Goal: Information Seeking & Learning: Get advice/opinions

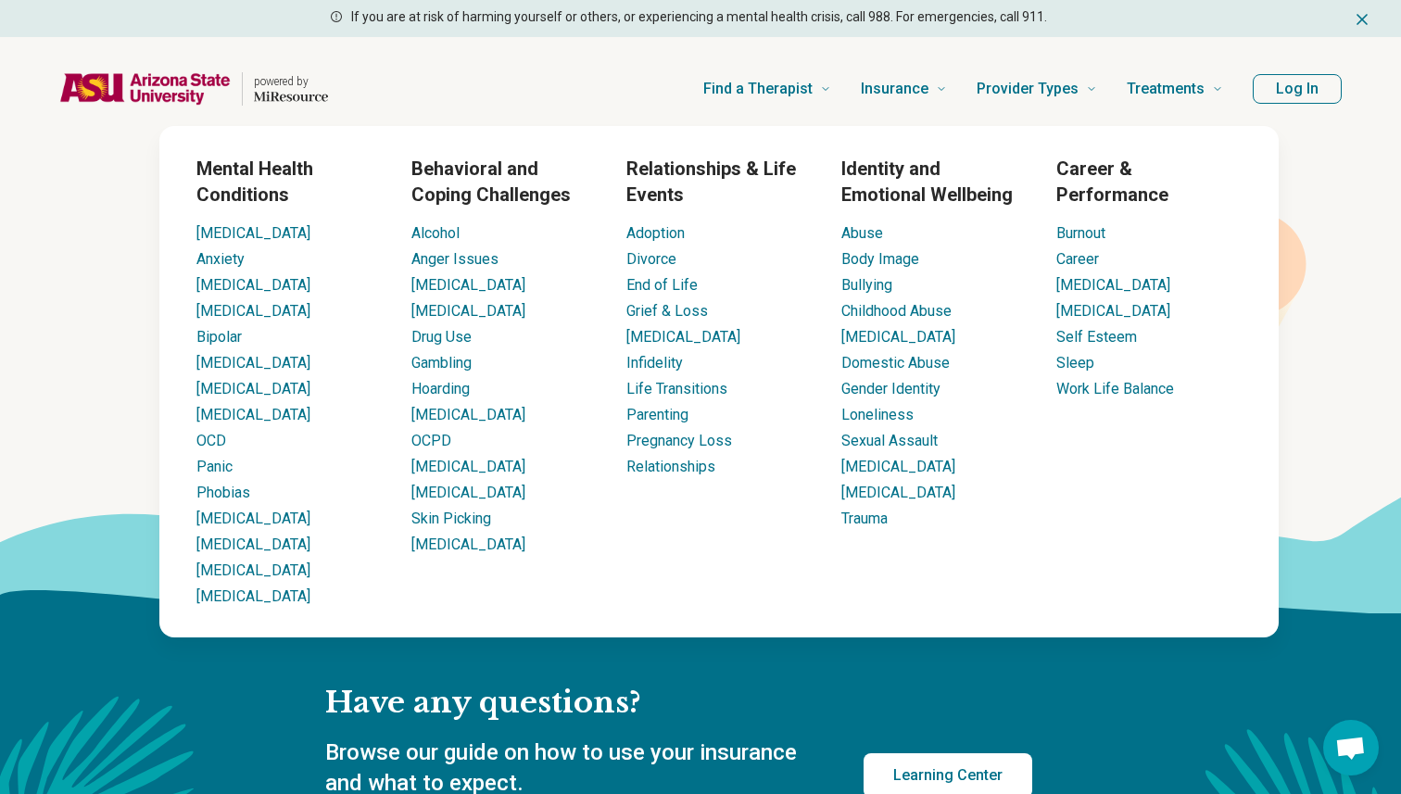
click at [579, 66] on div "Find a Therapist Mental Health Conditions [MEDICAL_DATA] Anxiety [MEDICAL_DATA]…" at bounding box center [791, 89] width 866 height 74
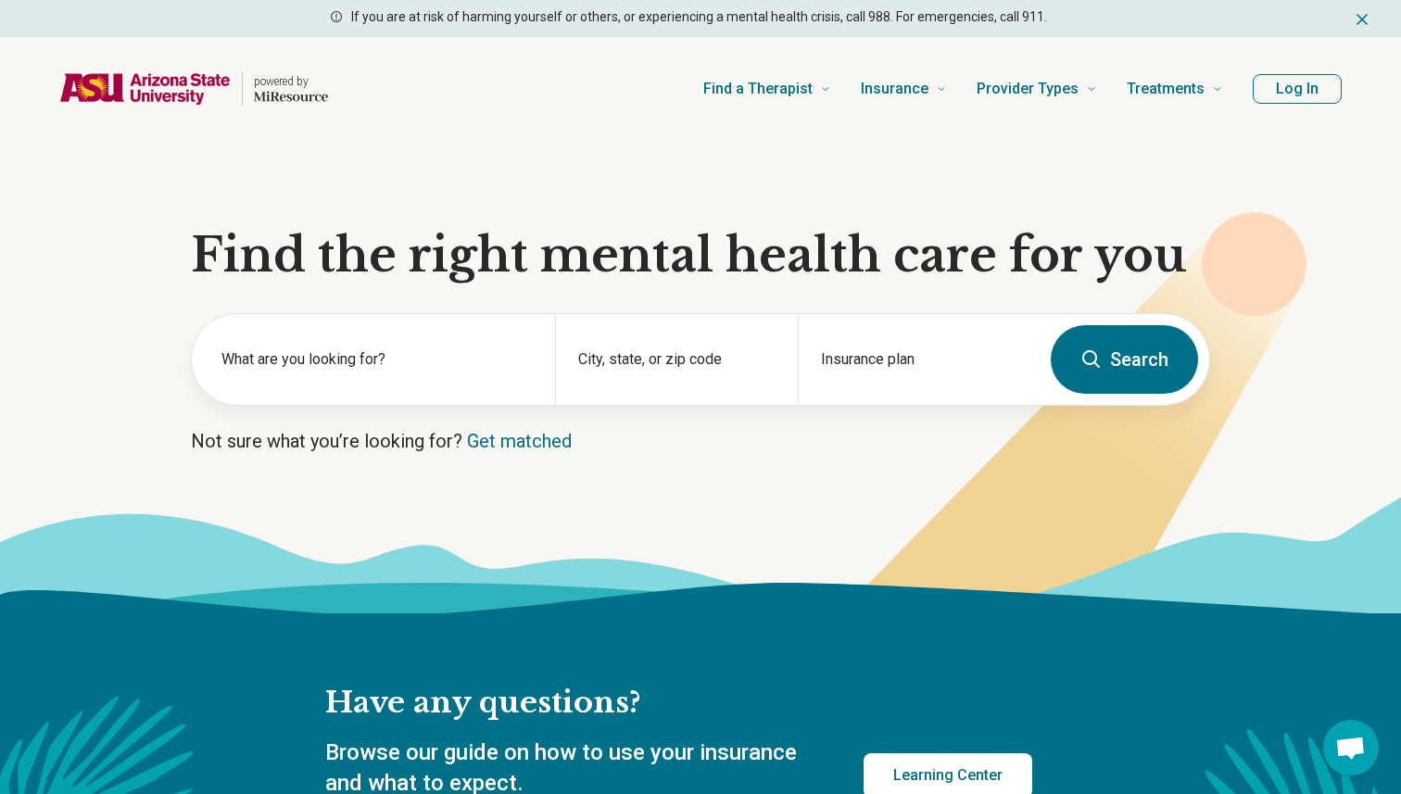
click at [436, 103] on div "Find a Therapist Mental Health Conditions ADHD Anxiety Anorexia Autism Bipolar …" at bounding box center [791, 89] width 866 height 74
click at [340, 366] on label "What are you looking for?" at bounding box center [376, 359] width 311 height 22
click at [603, 366] on input "City, state, or zip code" at bounding box center [676, 371] width 196 height 22
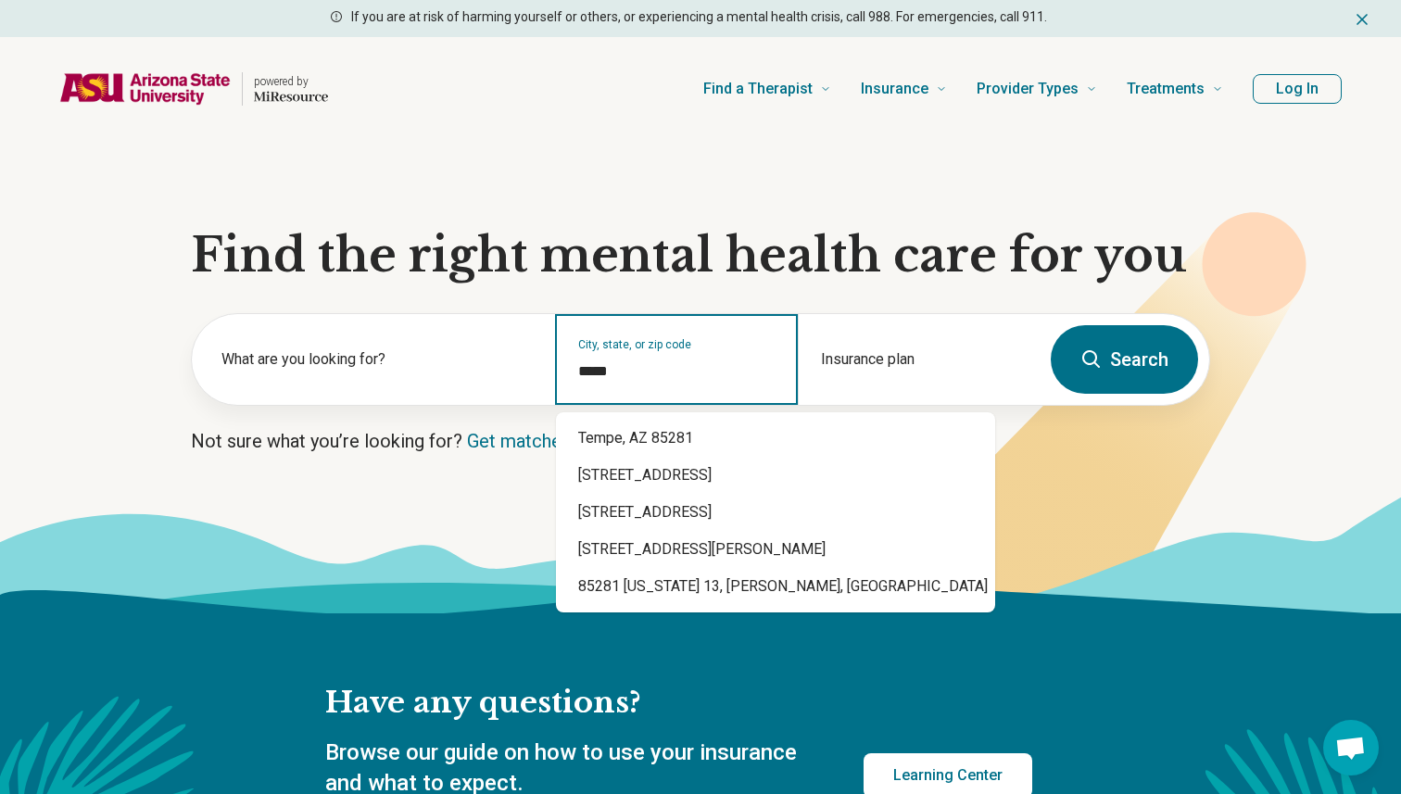
type input "*****"
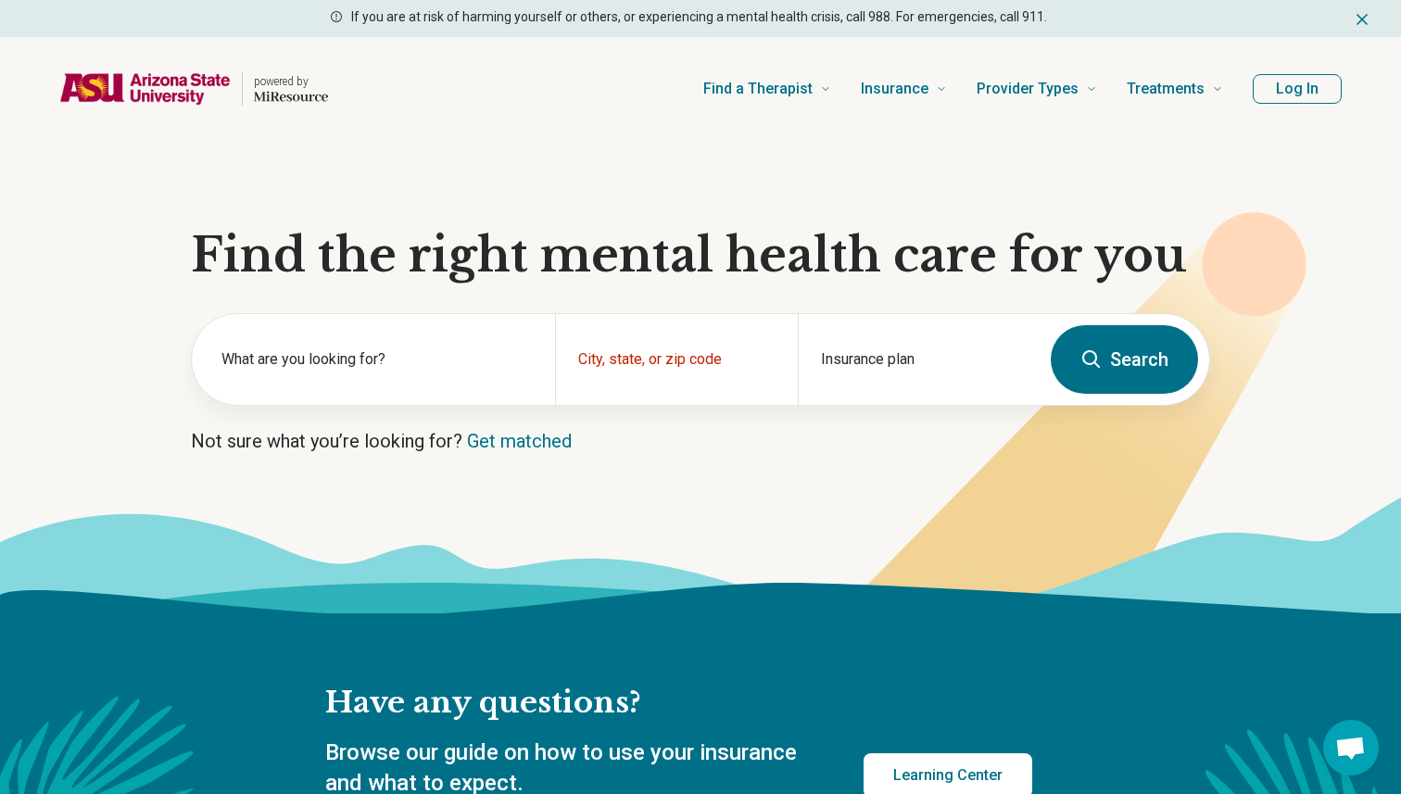
click at [1129, 381] on button "Search" at bounding box center [1124, 359] width 147 height 69
click at [664, 375] on input "City, state, or zip code" at bounding box center [676, 371] width 196 height 22
type input "*****"
click at [679, 354] on div "City, state, or zip code" at bounding box center [676, 359] width 242 height 91
click at [679, 356] on div "City, state, or zip code" at bounding box center [676, 359] width 242 height 91
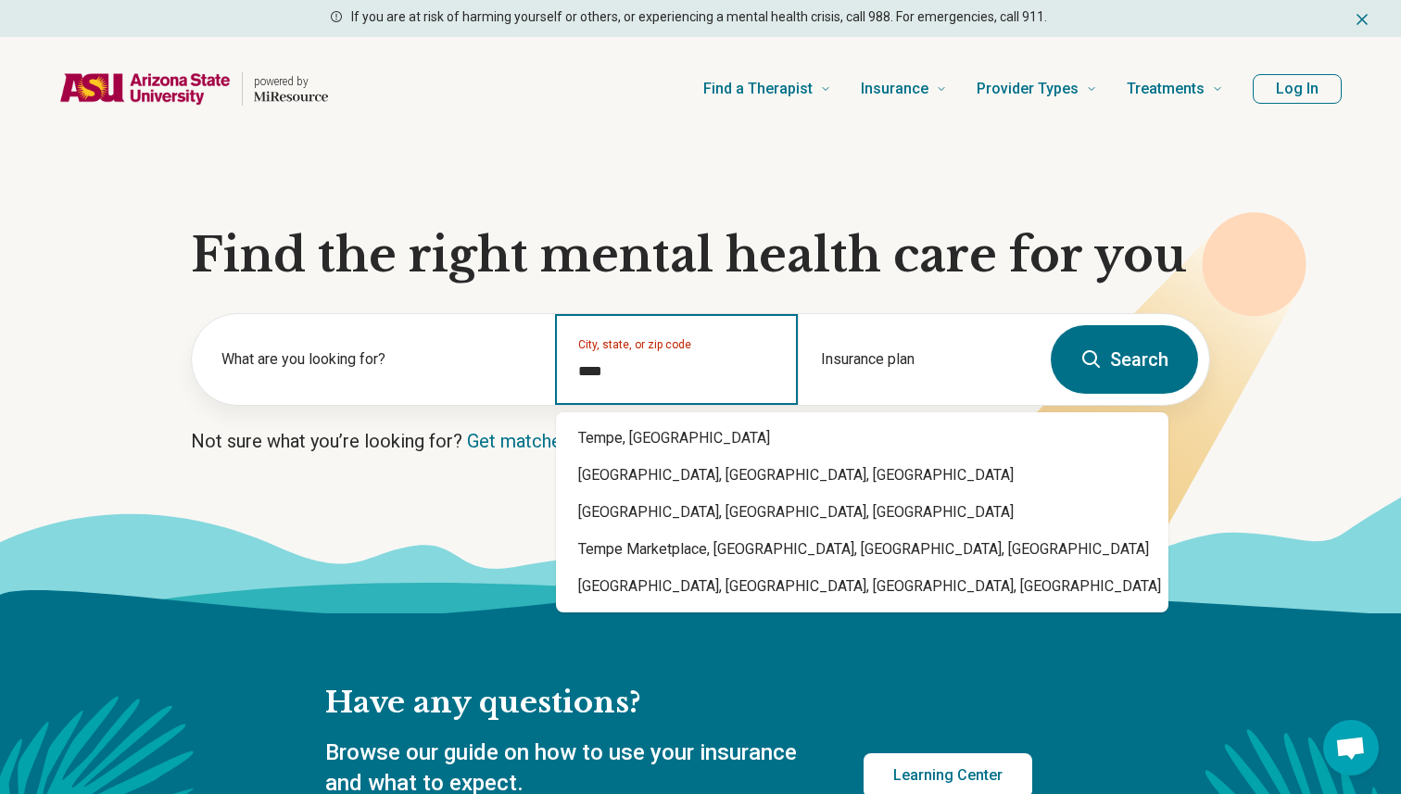
type input "*****"
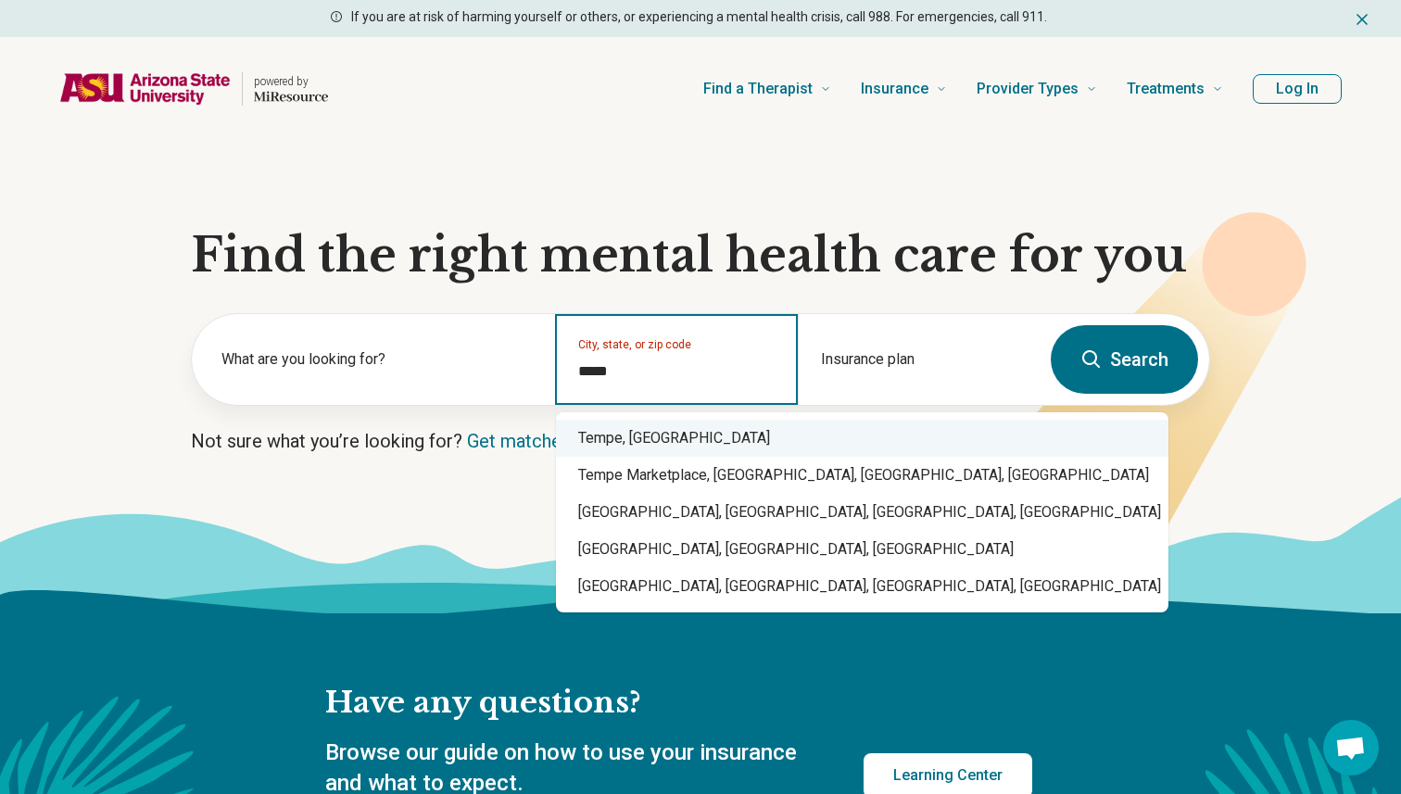
click at [733, 373] on input "*****" at bounding box center [676, 371] width 196 height 22
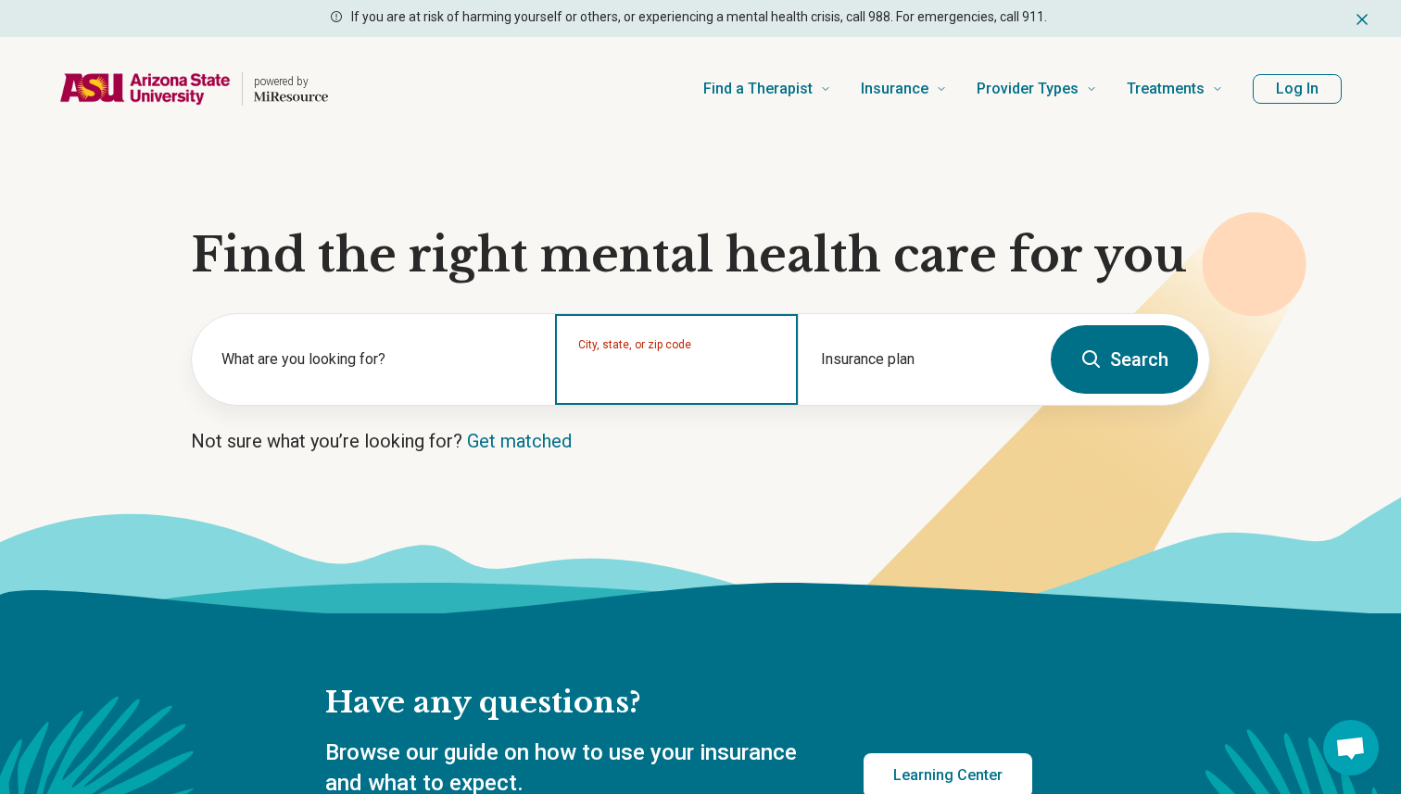
type input "*"
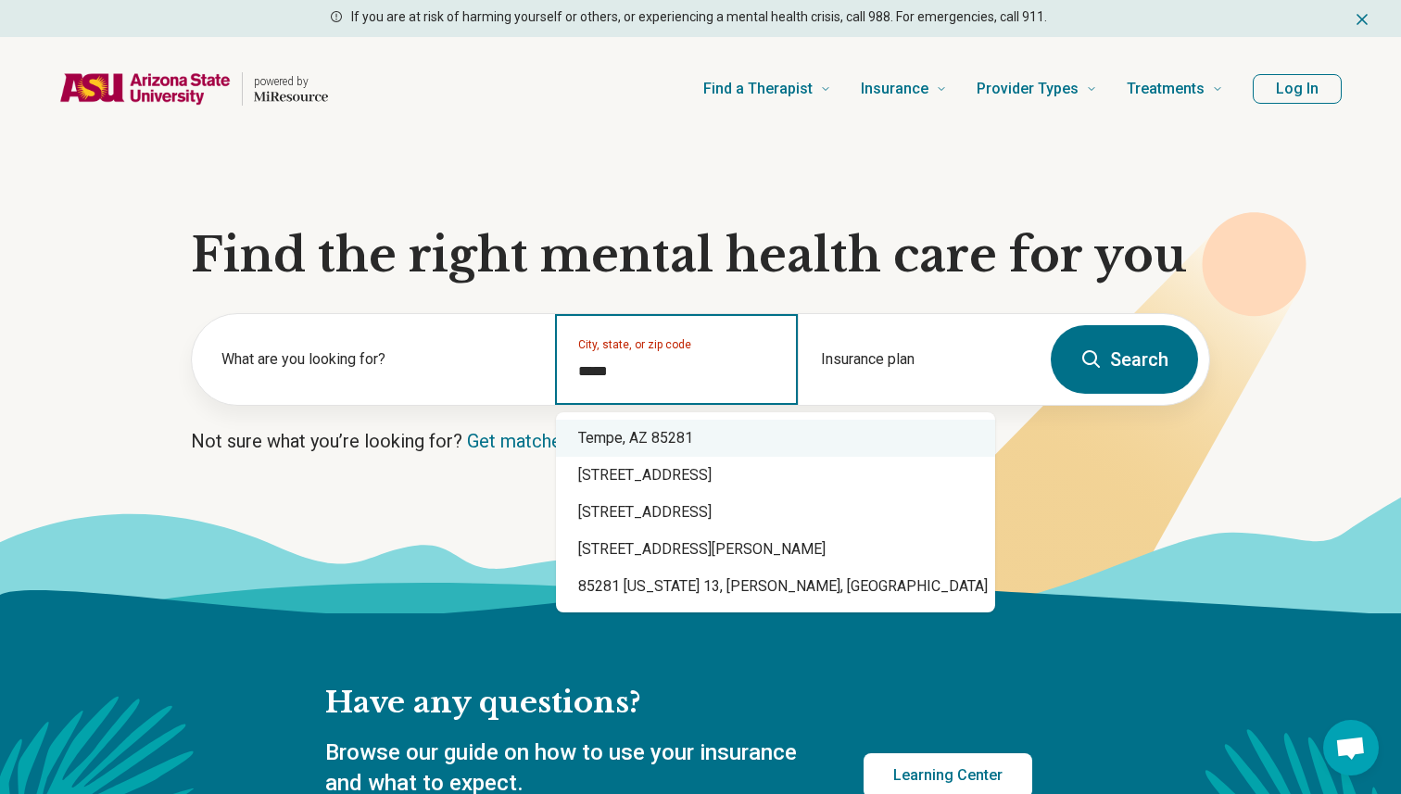
click at [739, 432] on div "Tempe, AZ 85281" at bounding box center [775, 438] width 439 height 37
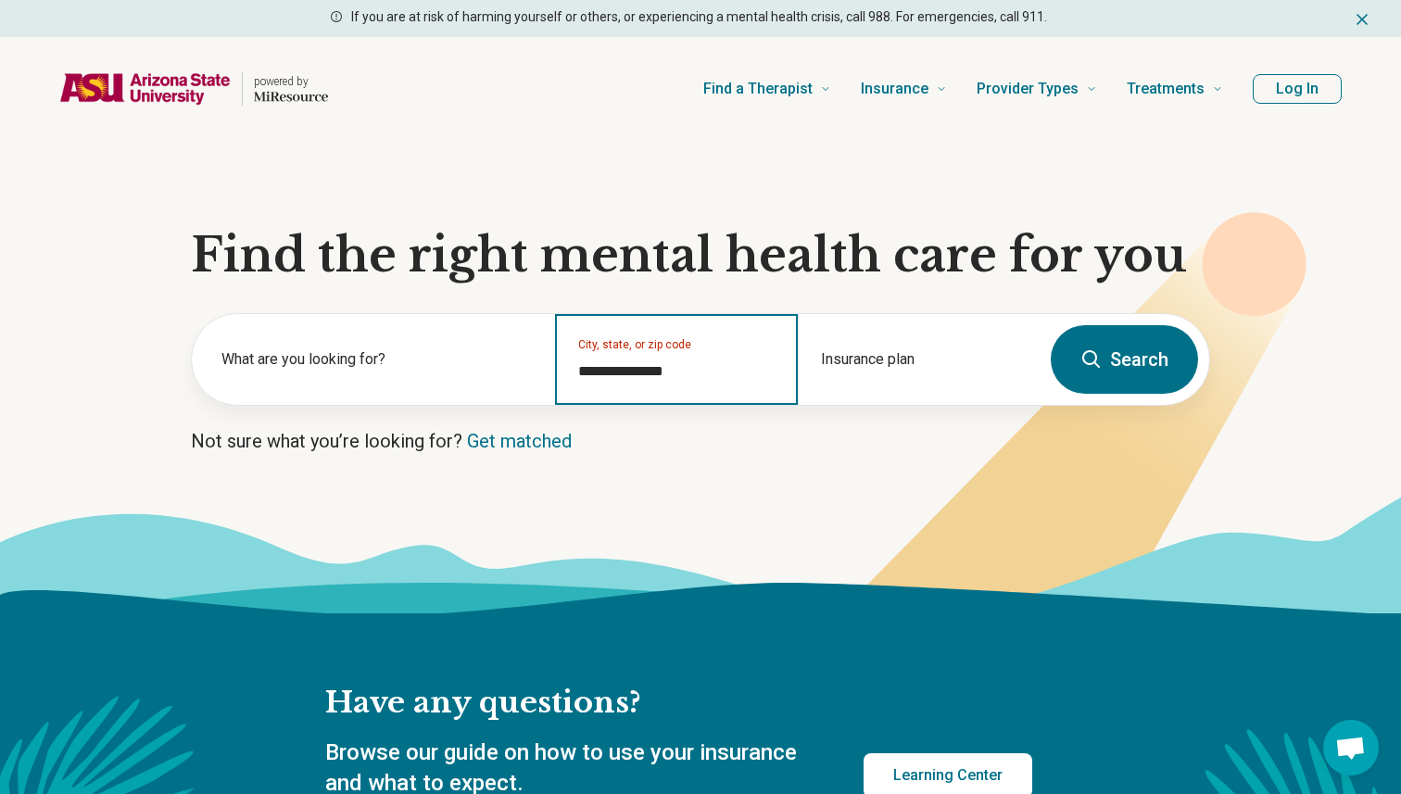
type input "**********"
click at [1150, 368] on button "Search" at bounding box center [1124, 359] width 147 height 69
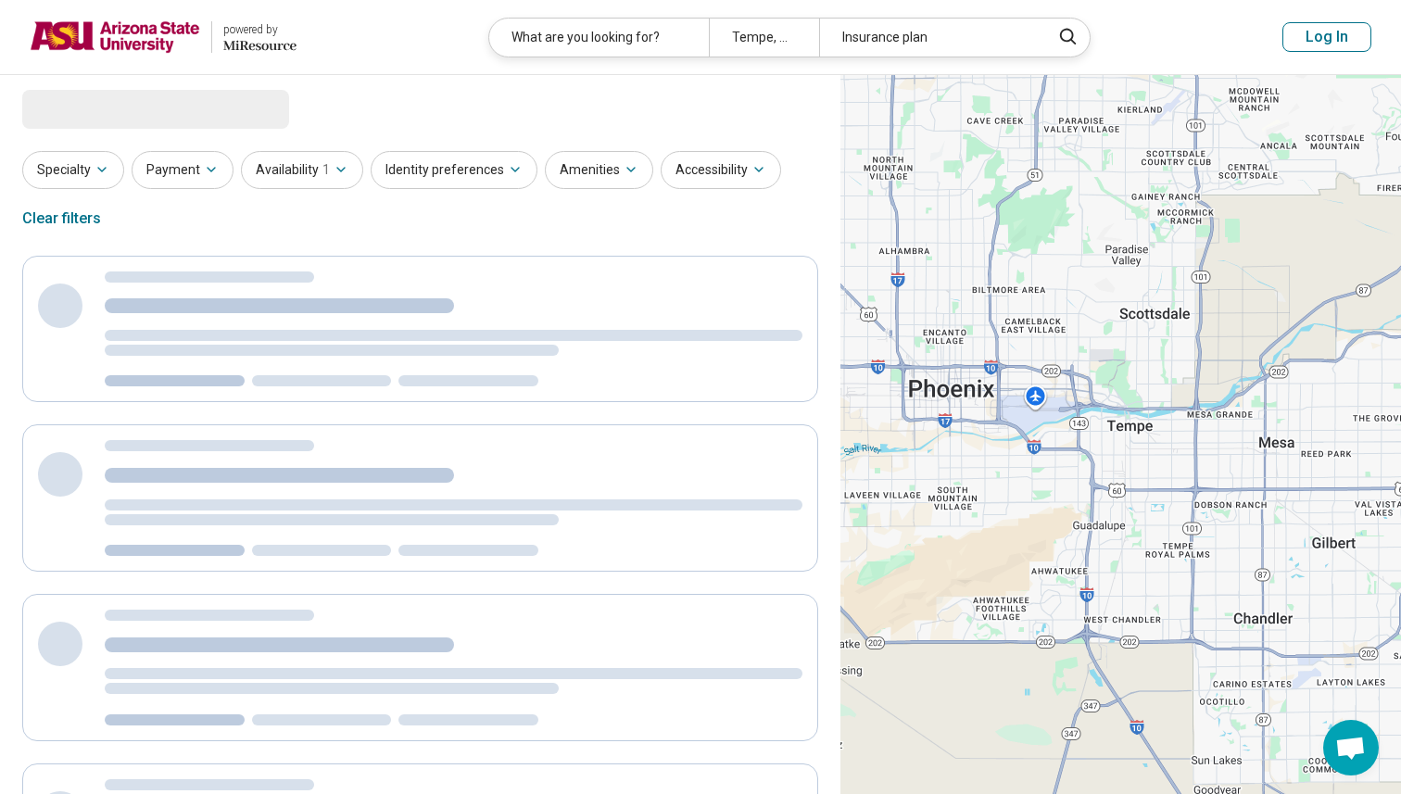
select select "***"
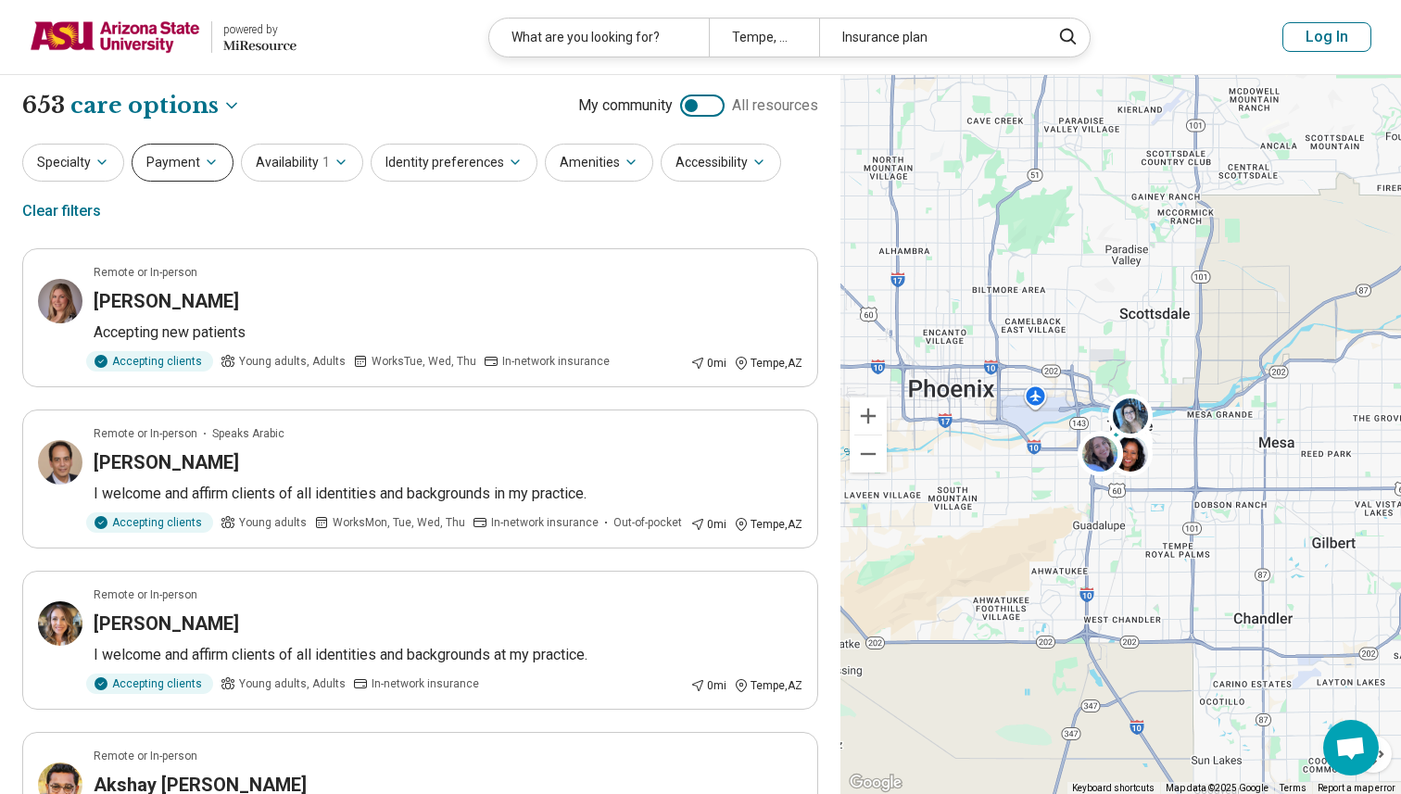
click at [179, 152] on button "Payment" at bounding box center [183, 163] width 102 height 38
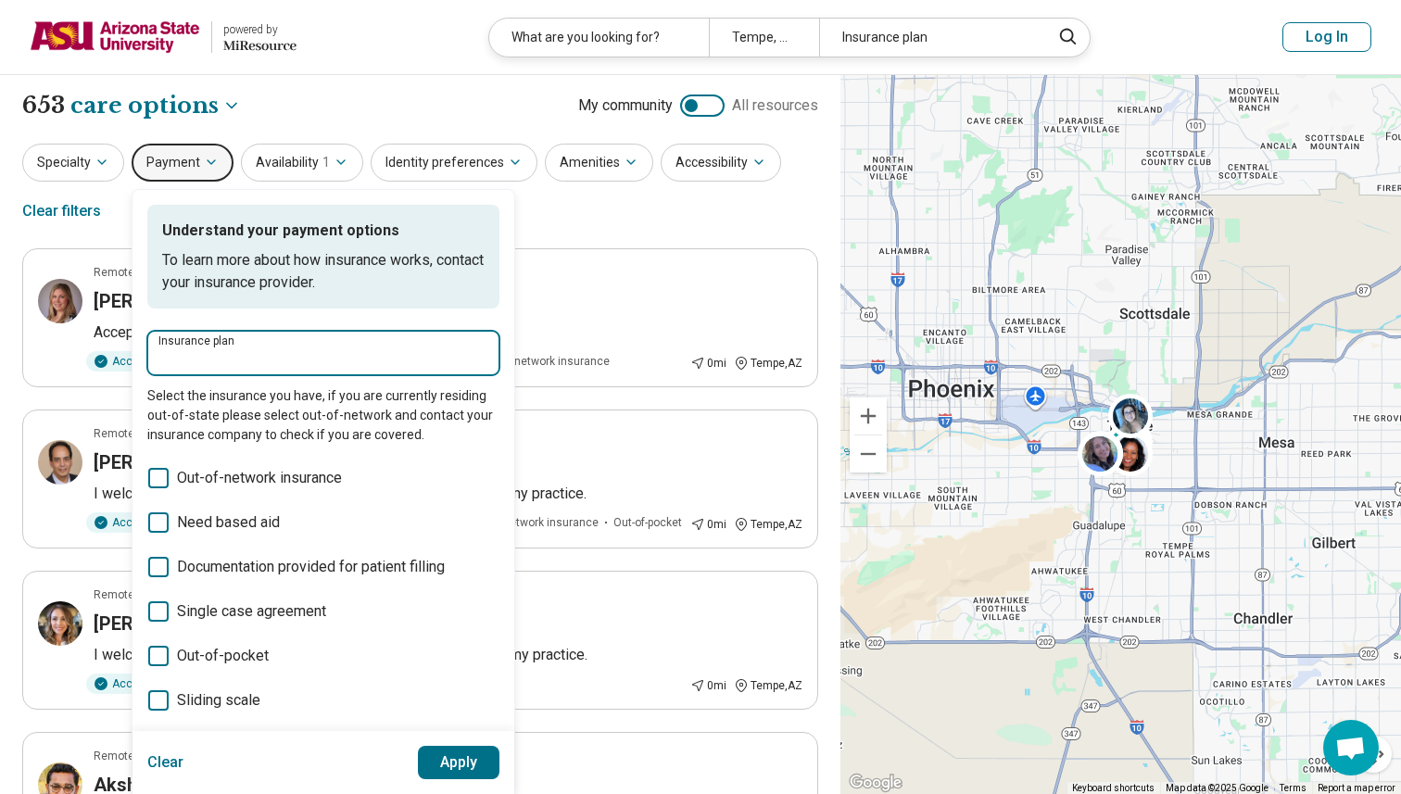
click at [266, 360] on input "Insurance plan" at bounding box center [323, 358] width 330 height 22
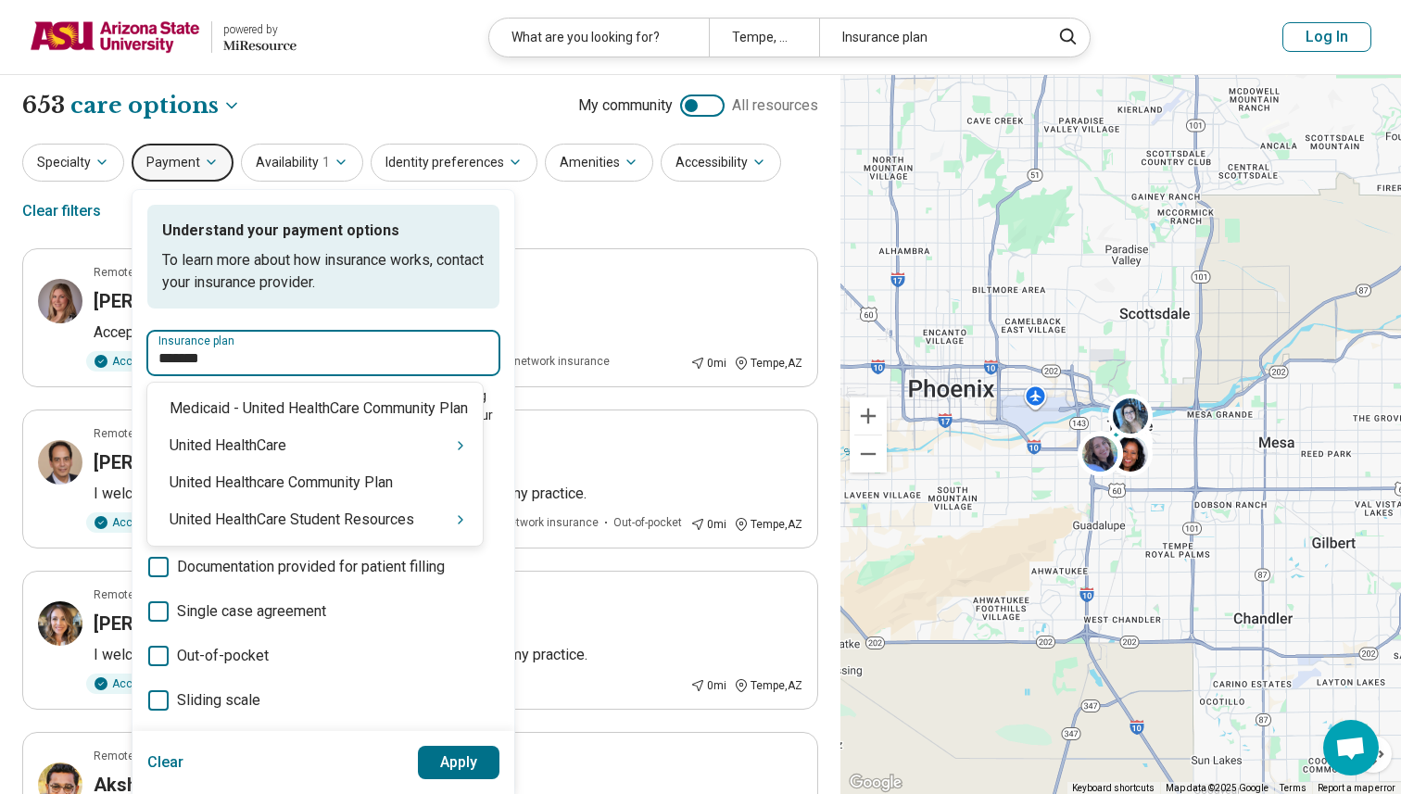
type input "********"
click at [281, 514] on div "United HealthCare Student Resources" at bounding box center [314, 519] width 335 height 37
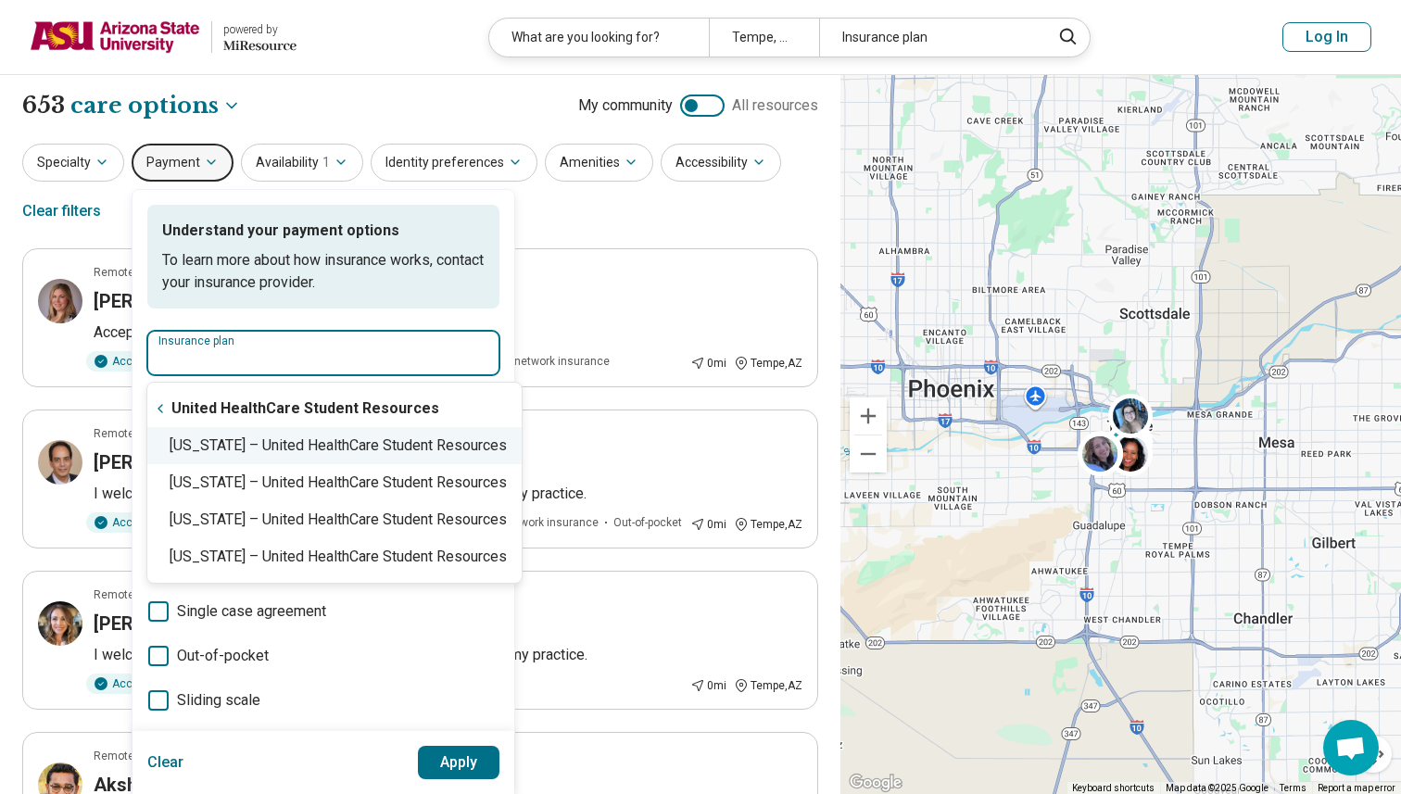
click at [288, 452] on div "Arizona – United HealthCare Student Resources" at bounding box center [334, 445] width 374 height 37
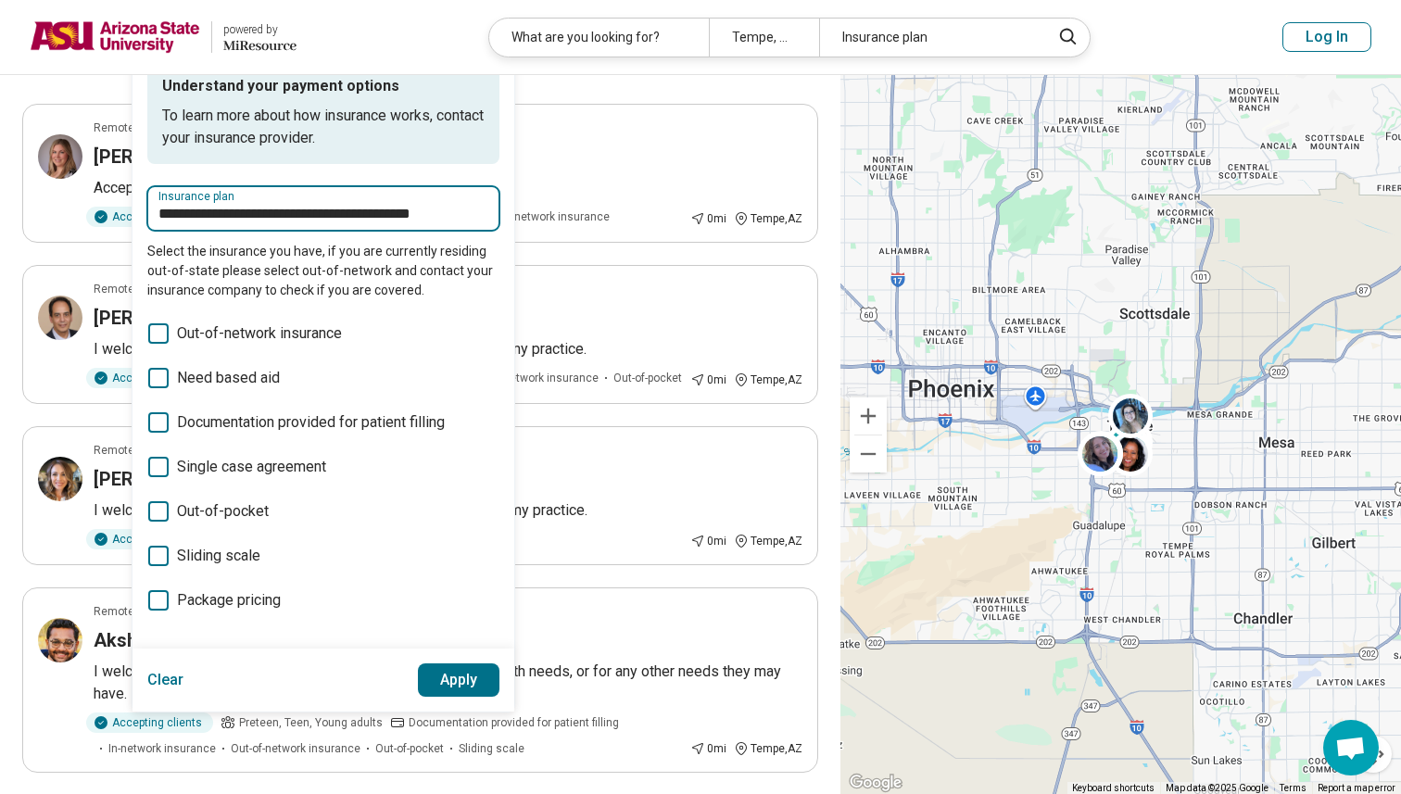
scroll to position [145, 0]
type input "**********"
click at [456, 676] on button "Apply" at bounding box center [459, 679] width 82 height 33
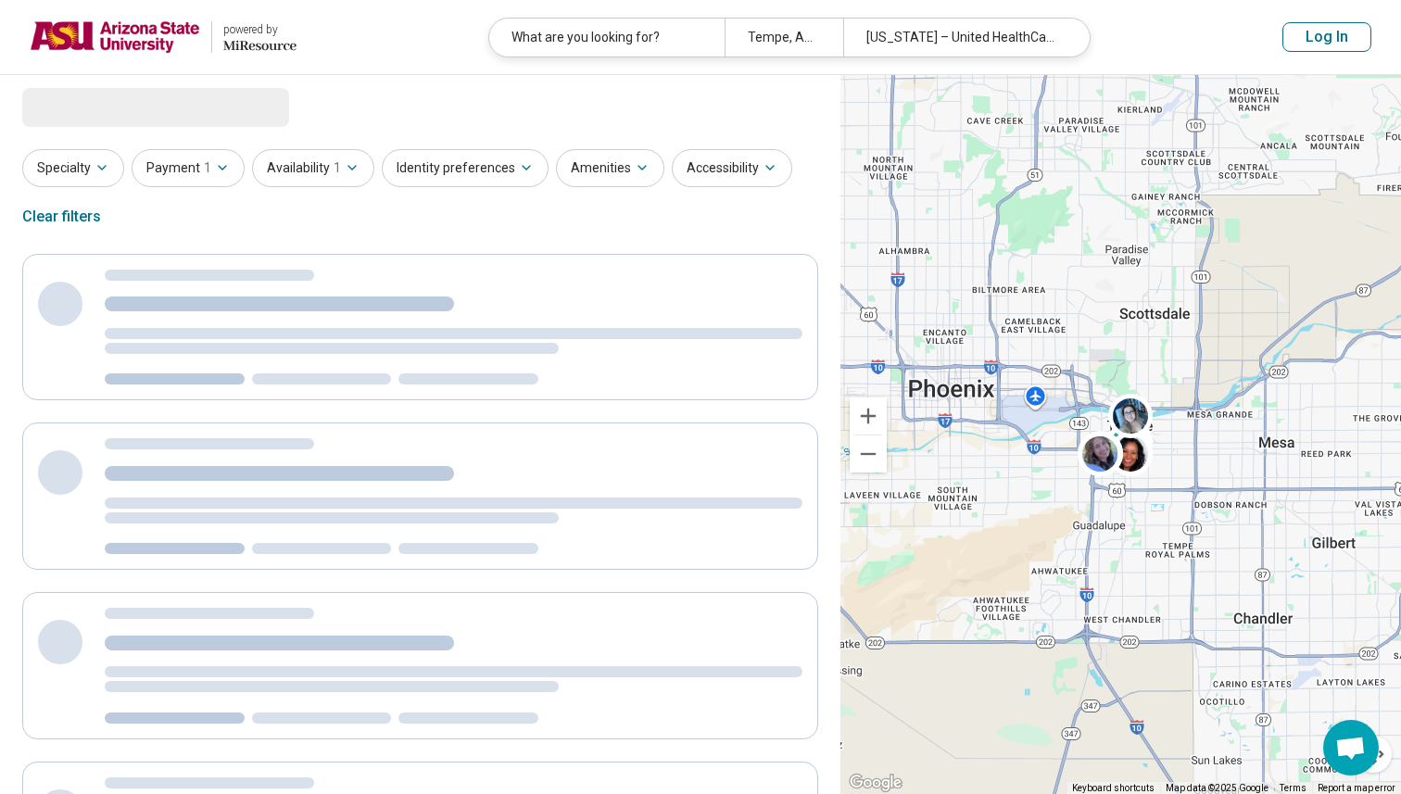
scroll to position [0, 0]
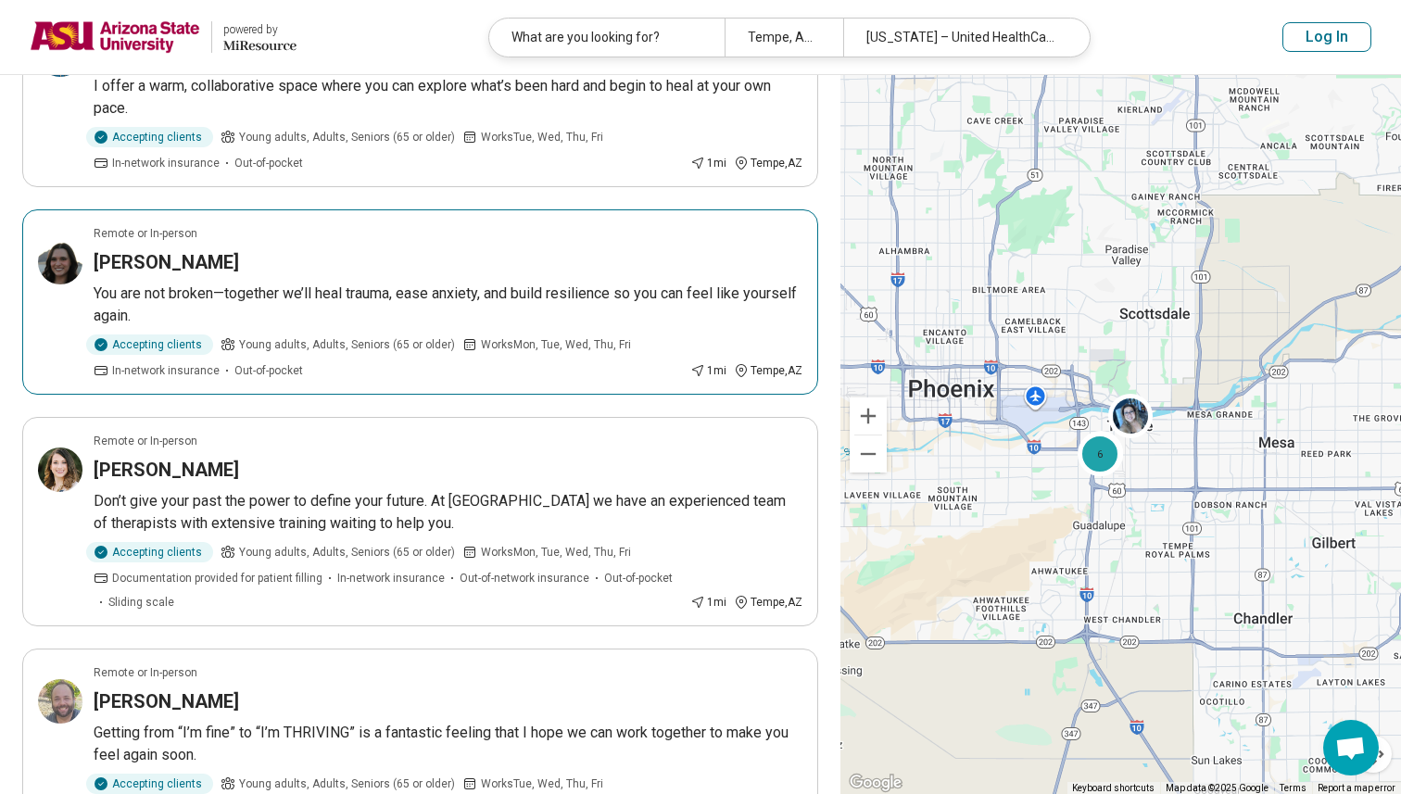
scroll to position [439, 0]
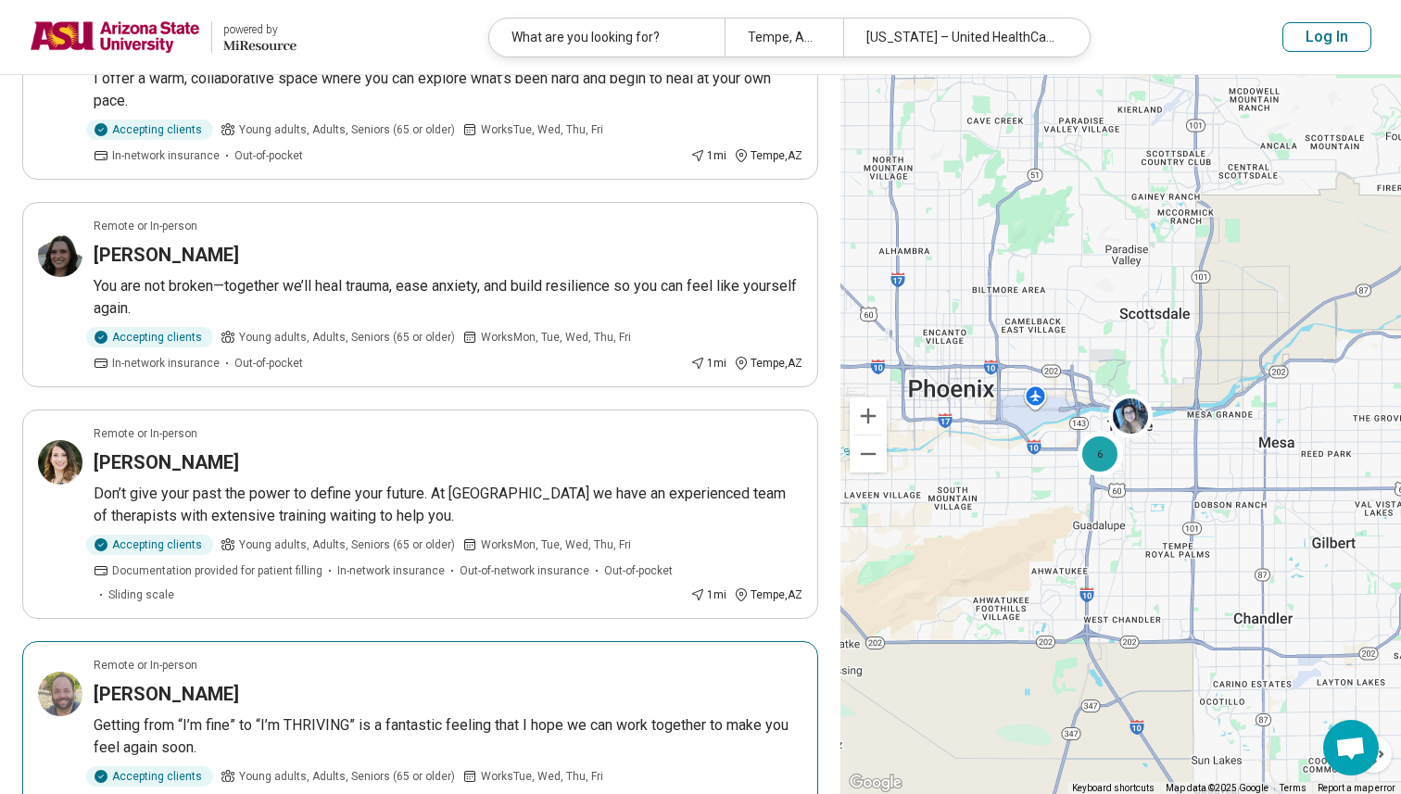
click at [458, 675] on article "Remote or In-person Fernando Rodriguez Getting from “I’m fine” to “I’m THRIVING…" at bounding box center [420, 733] width 796 height 185
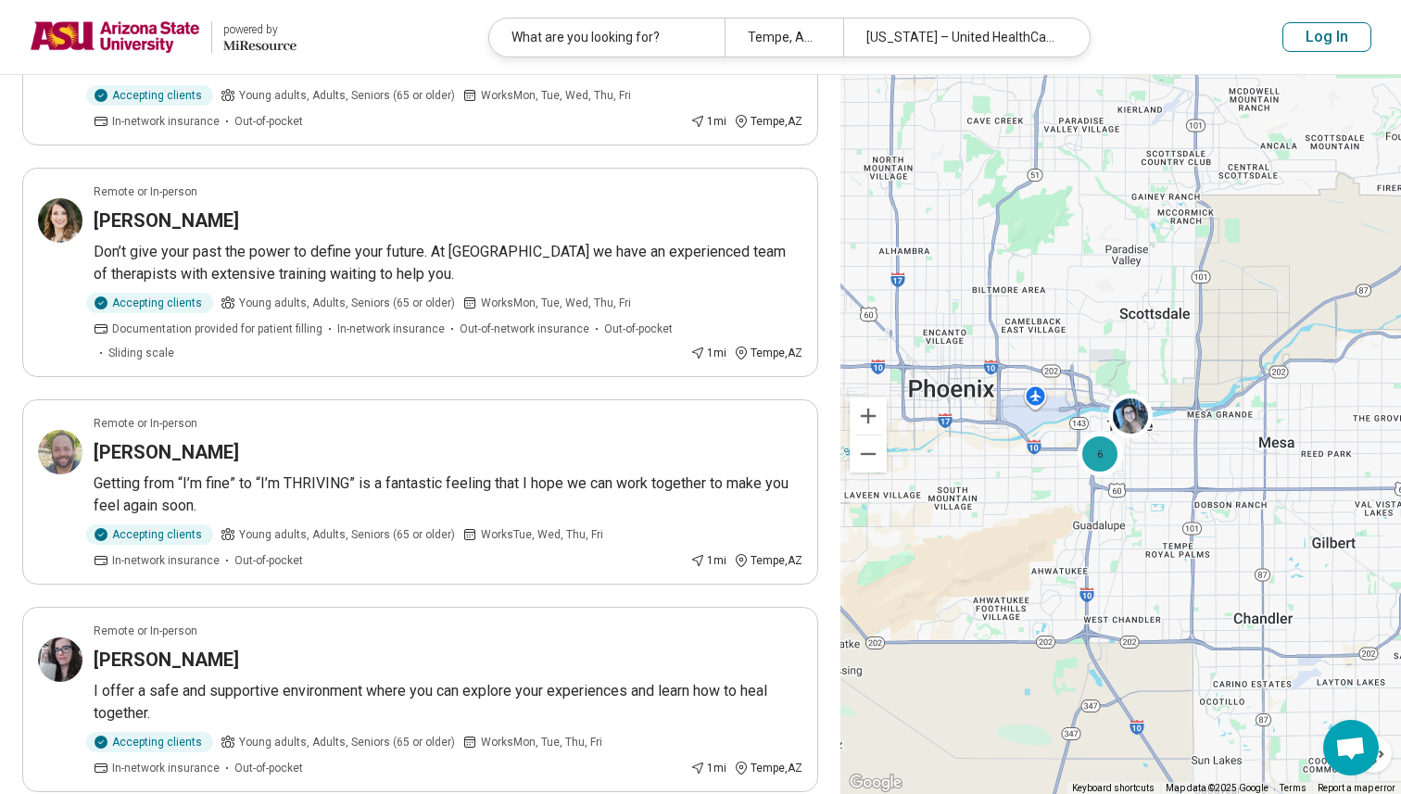
scroll to position [0, 0]
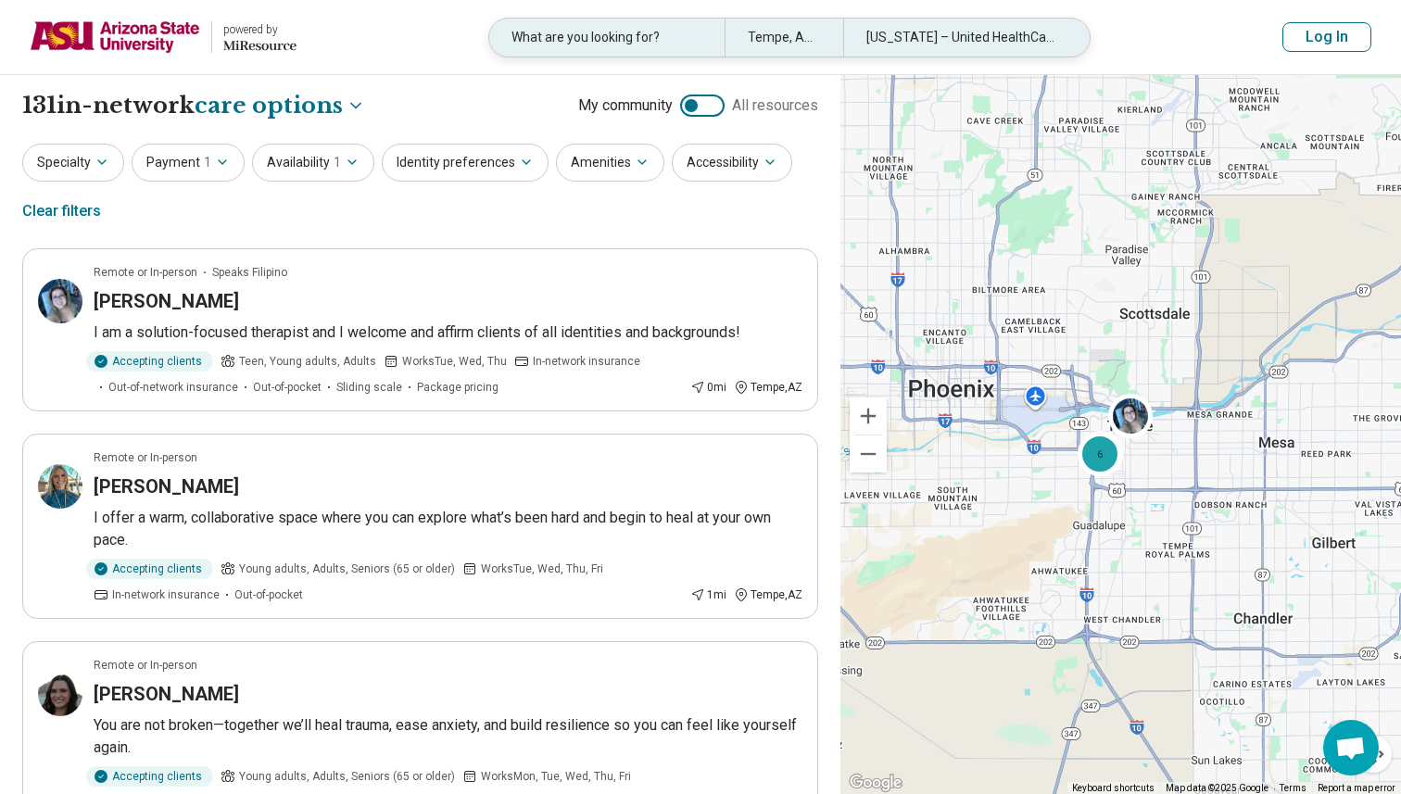
click at [631, 44] on div "What are you looking for?" at bounding box center [606, 38] width 235 height 38
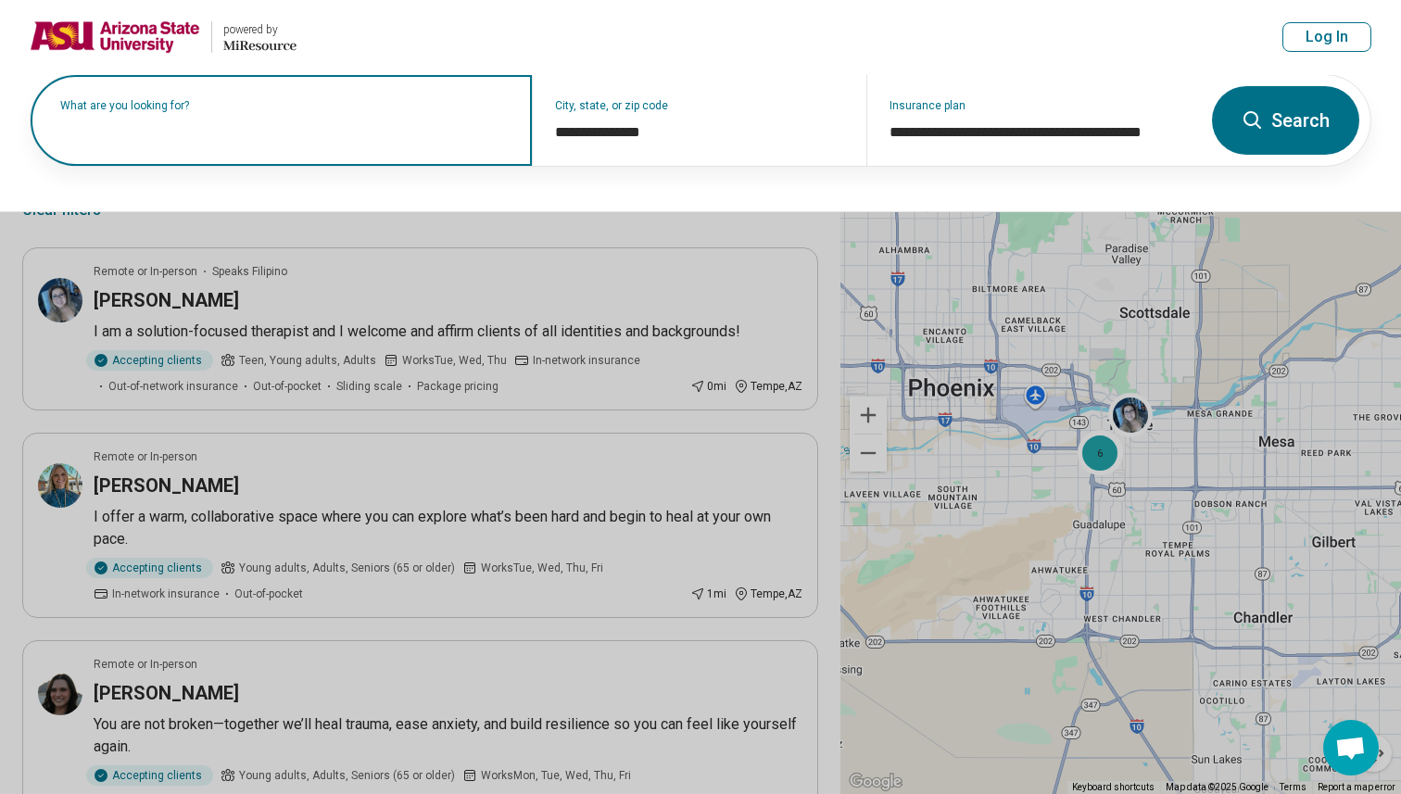
click at [305, 139] on input "text" at bounding box center [284, 130] width 449 height 22
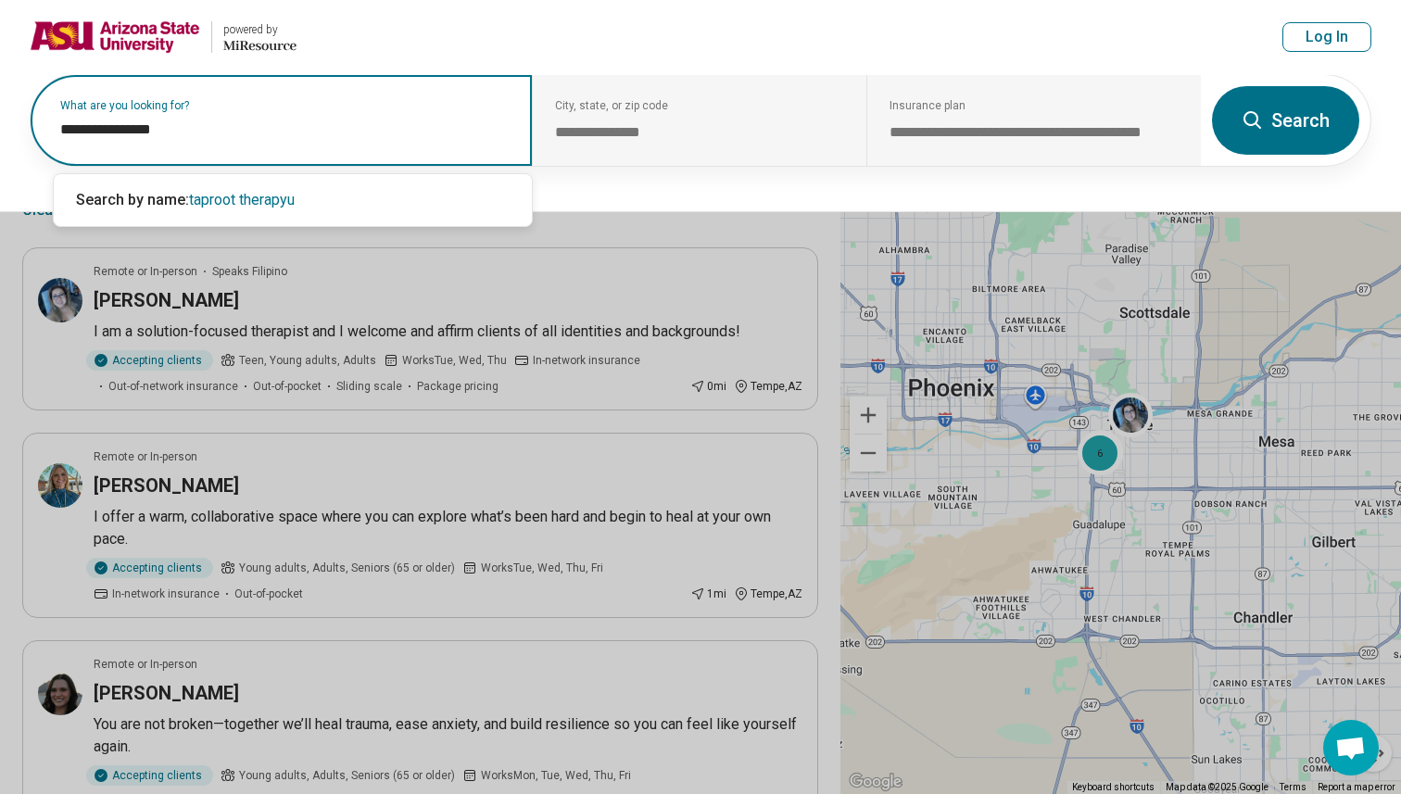
type input "**********"
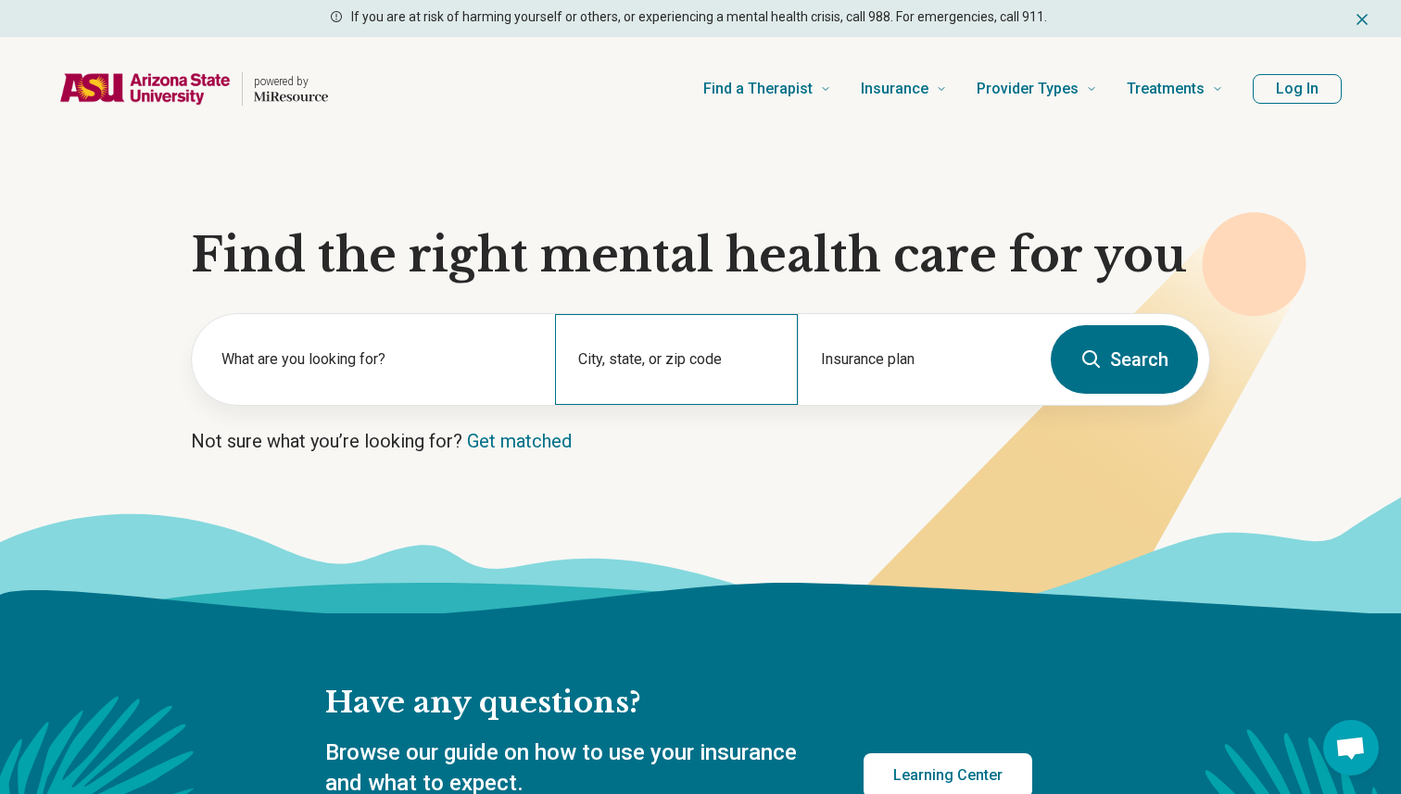
click at [710, 386] on div "City, state, or zip code" at bounding box center [676, 359] width 242 height 91
click at [707, 376] on input "City, state, or zip code" at bounding box center [676, 371] width 196 height 22
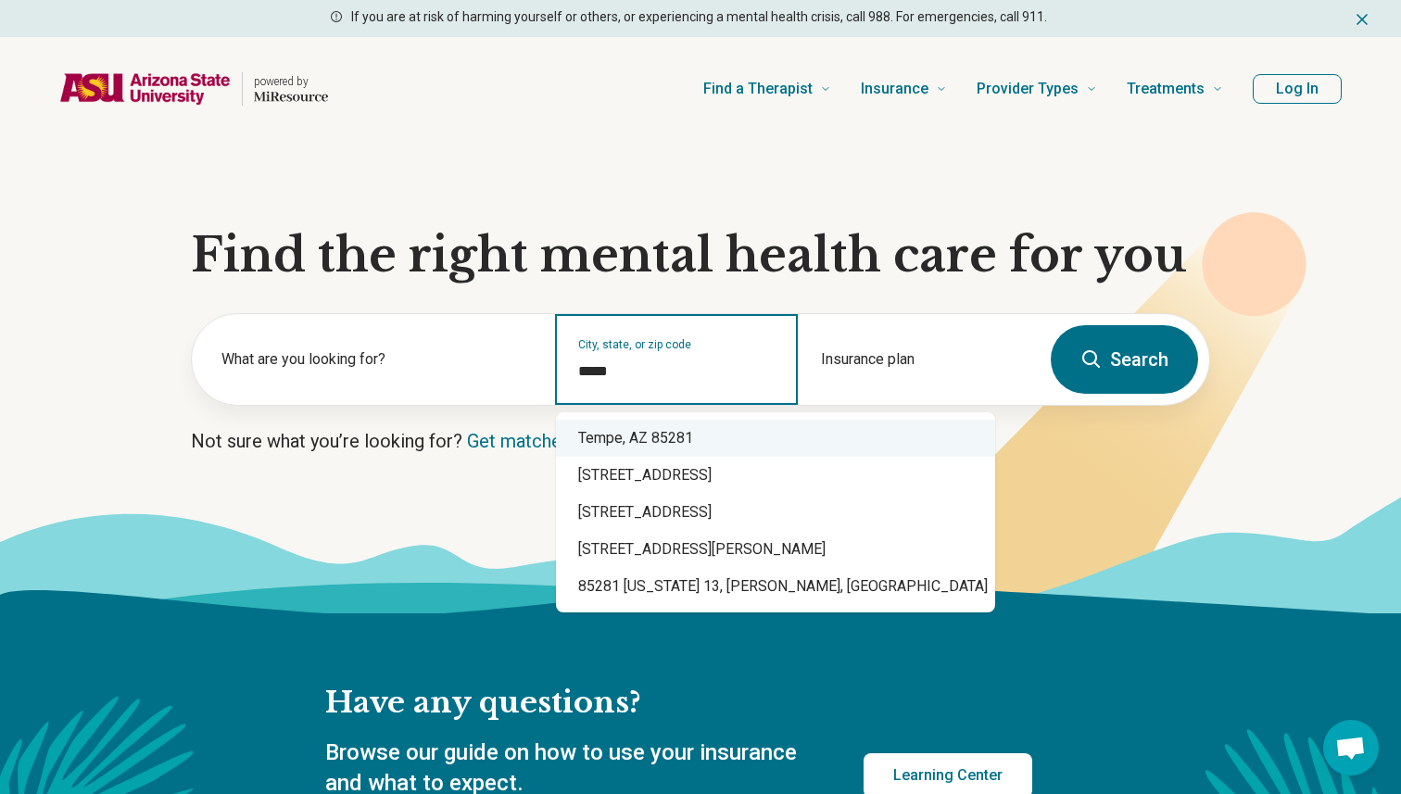
click at [738, 443] on div "Tempe, AZ 85281" at bounding box center [775, 438] width 439 height 37
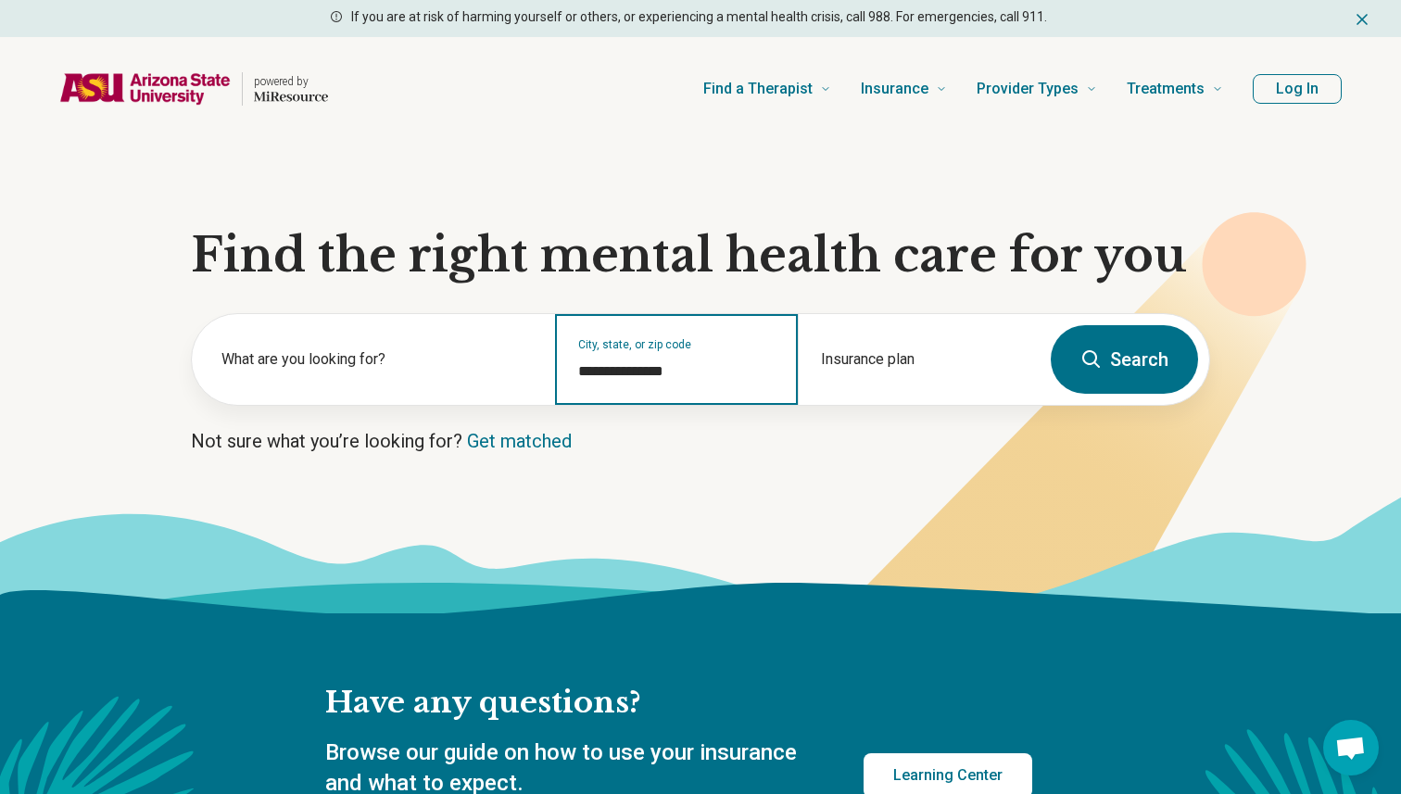
type input "**********"
click at [1113, 327] on button "Search" at bounding box center [1124, 359] width 147 height 69
select select "***"
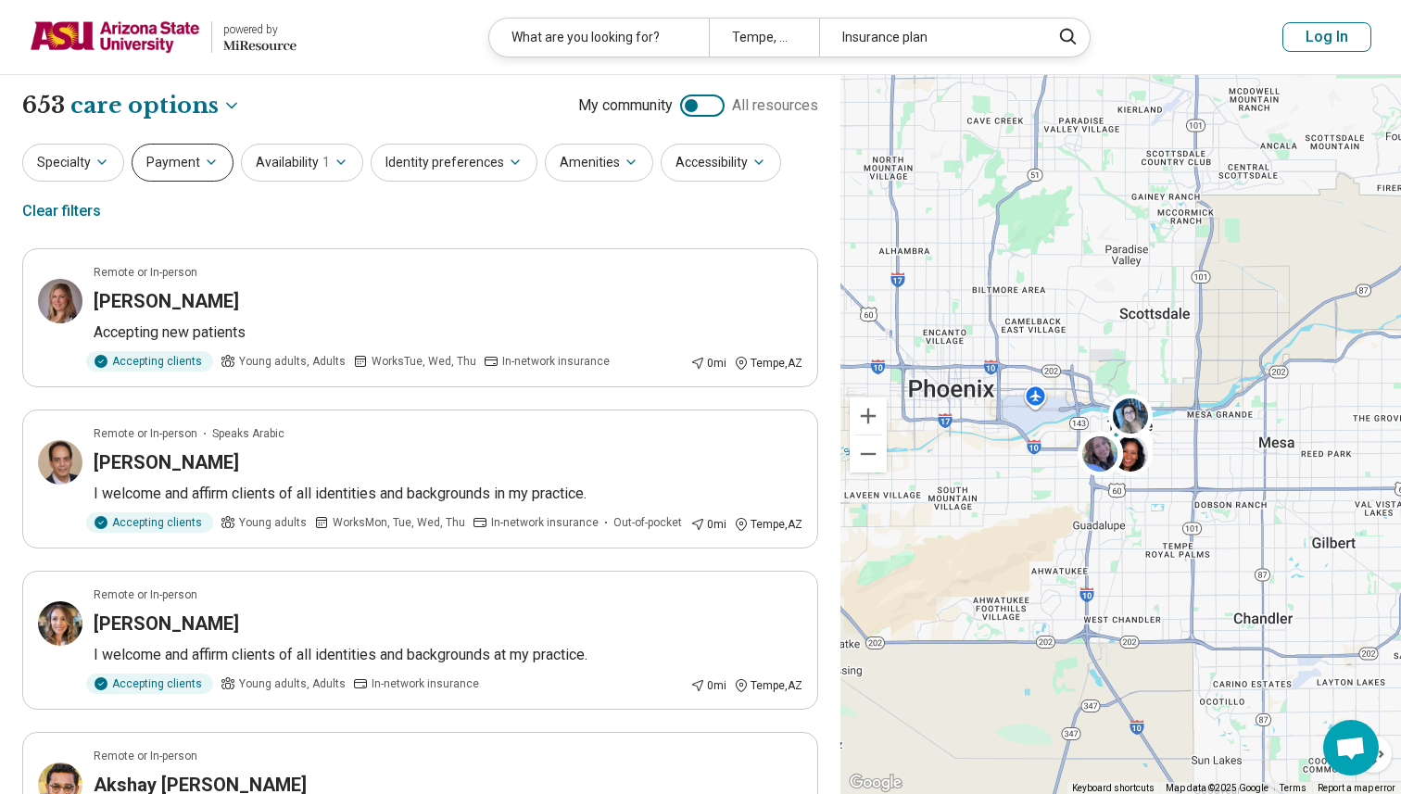
click at [168, 167] on button "Payment" at bounding box center [183, 163] width 102 height 38
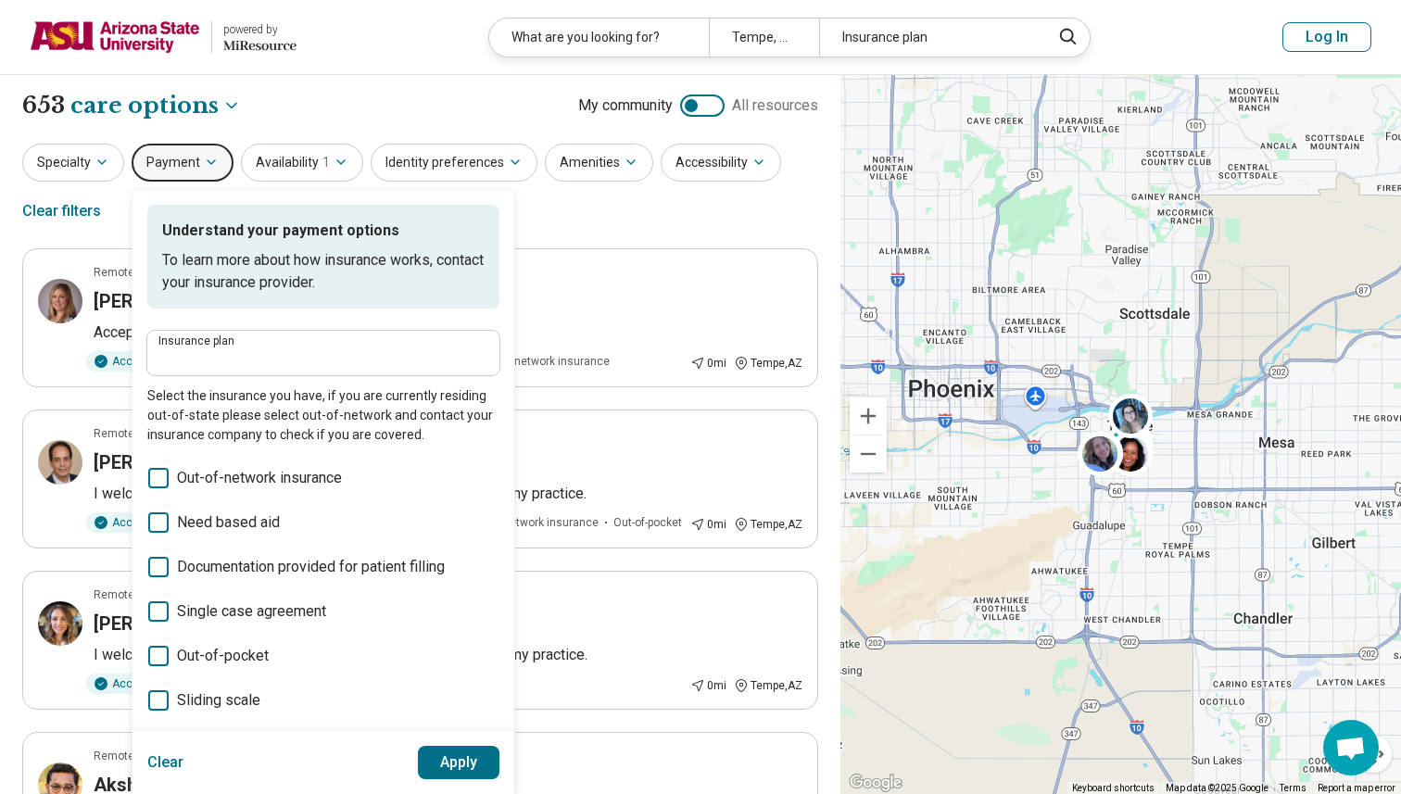
click at [275, 337] on label "Insurance plan" at bounding box center [323, 340] width 330 height 11
click at [275, 347] on input "Insurance plan" at bounding box center [323, 358] width 330 height 22
click at [275, 361] on input "Insurance plan" at bounding box center [323, 358] width 330 height 22
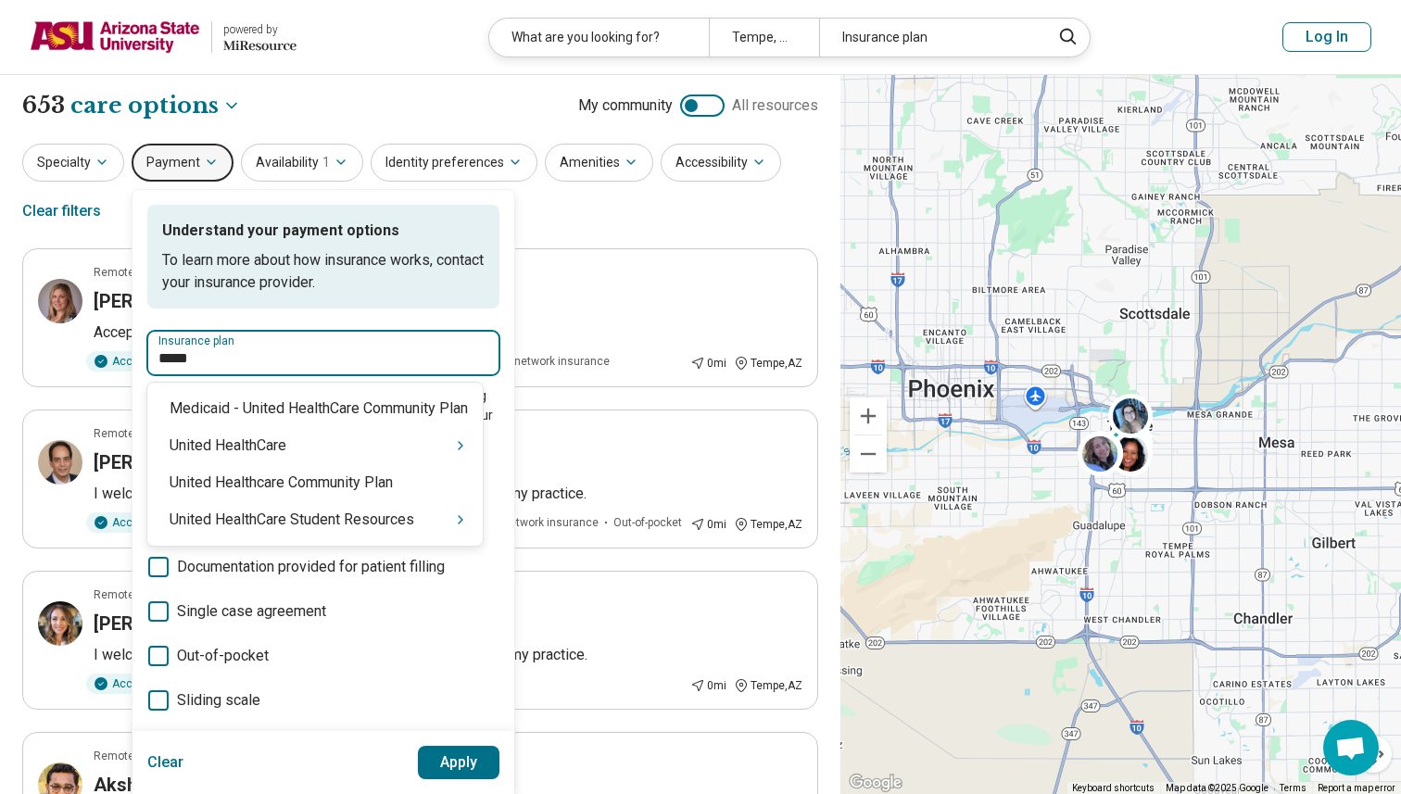
type input "******"
click at [311, 532] on div "United HealthCare Student Resources" at bounding box center [314, 519] width 335 height 37
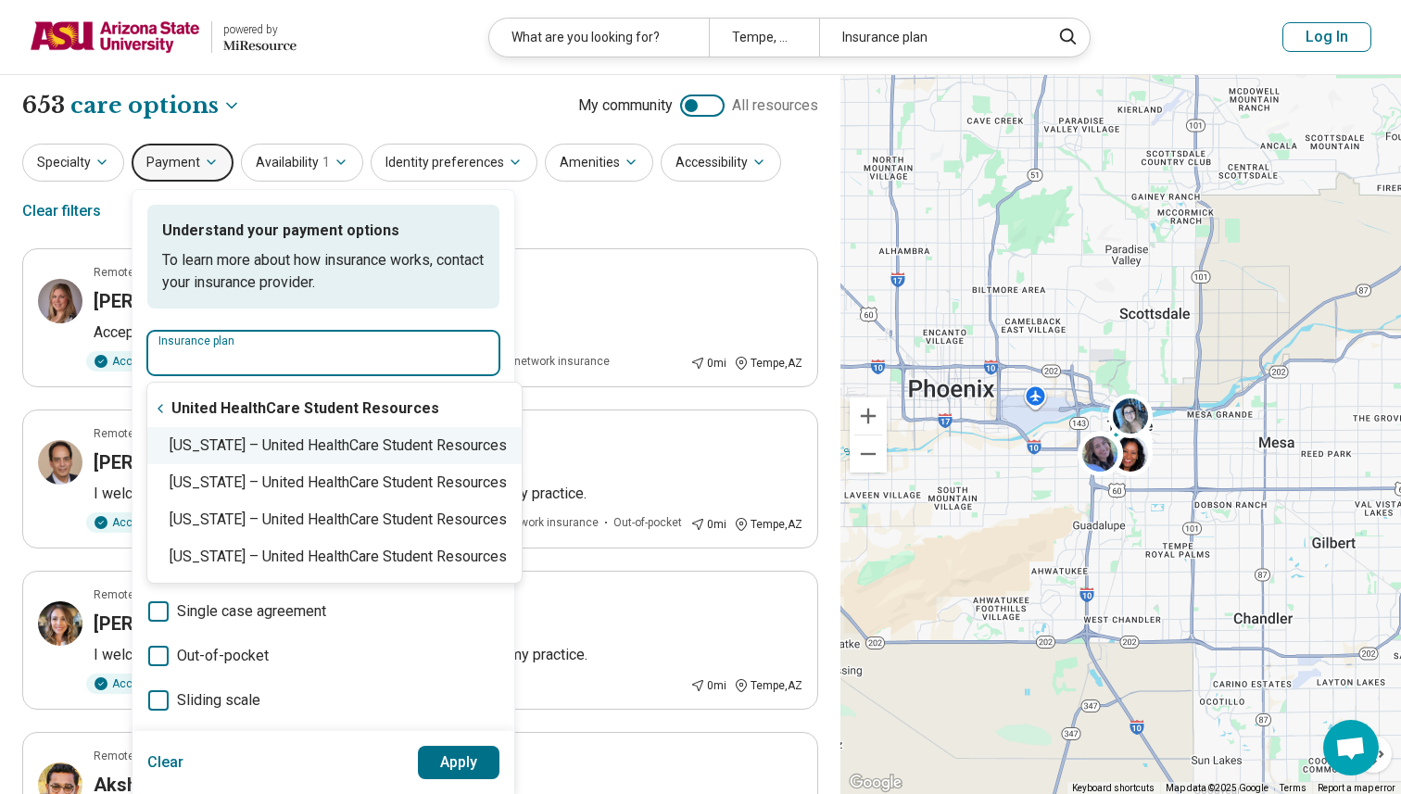
click at [325, 437] on div "Arizona – United HealthCare Student Resources" at bounding box center [334, 445] width 374 height 37
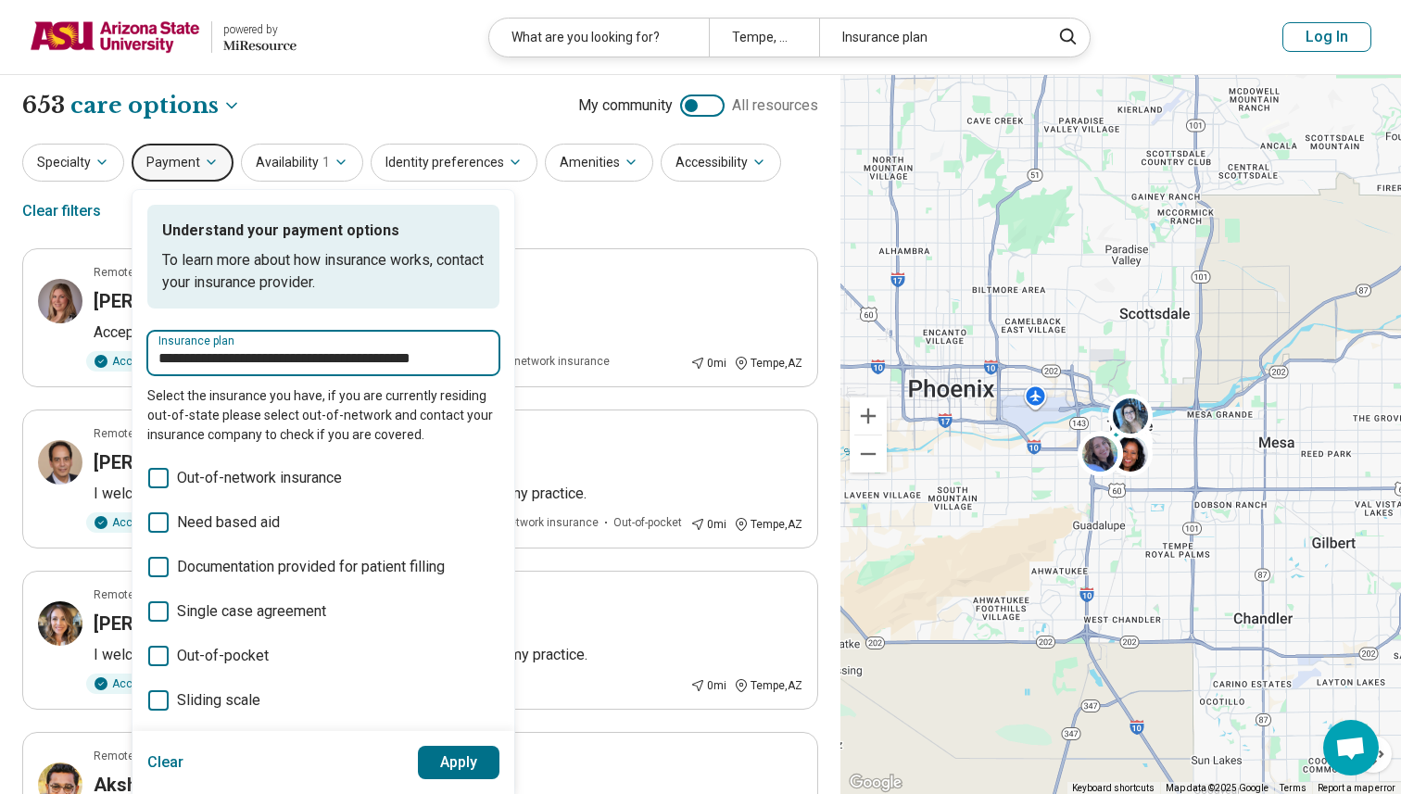
scroll to position [53, 0]
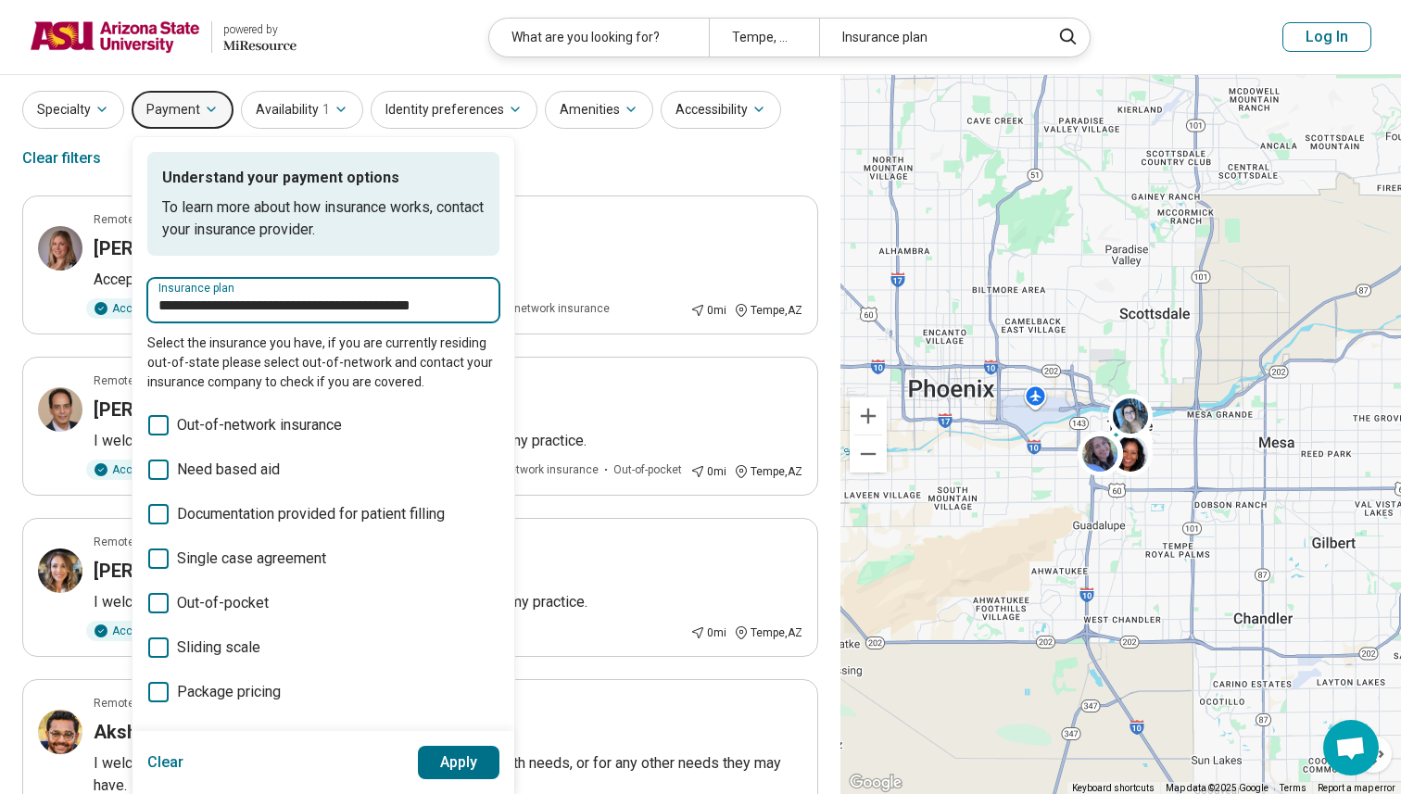
type input "**********"
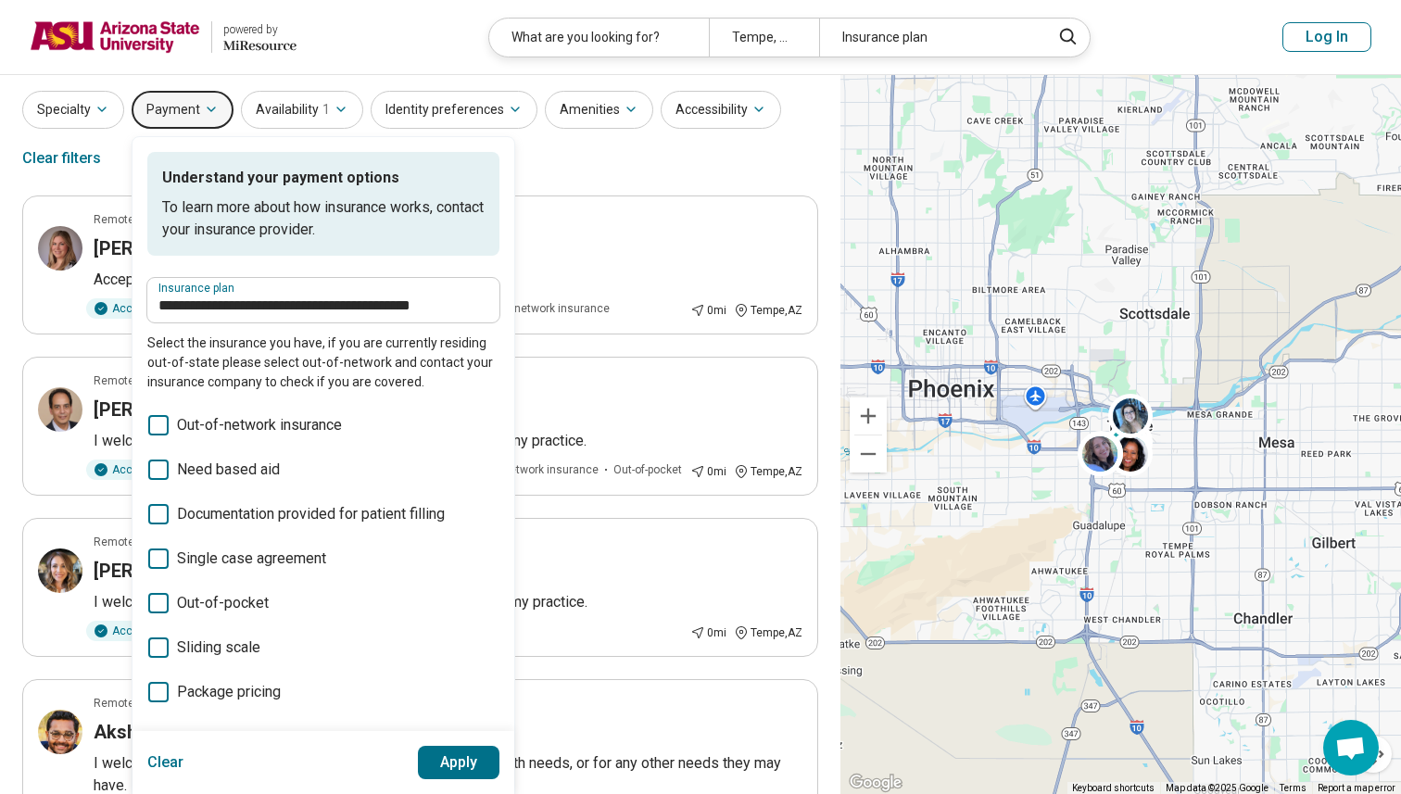
click at [470, 767] on button "Apply" at bounding box center [459, 762] width 82 height 33
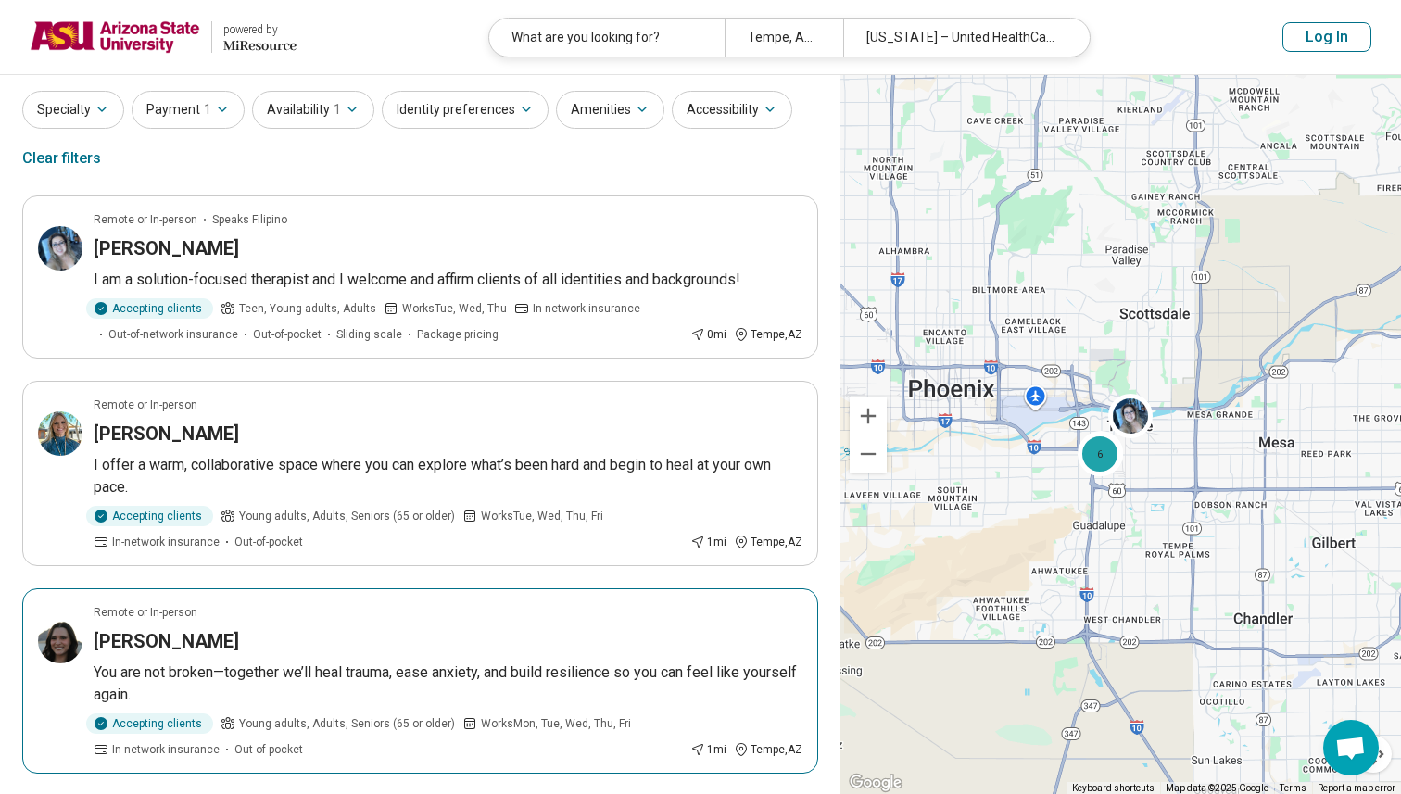
scroll to position [0, 0]
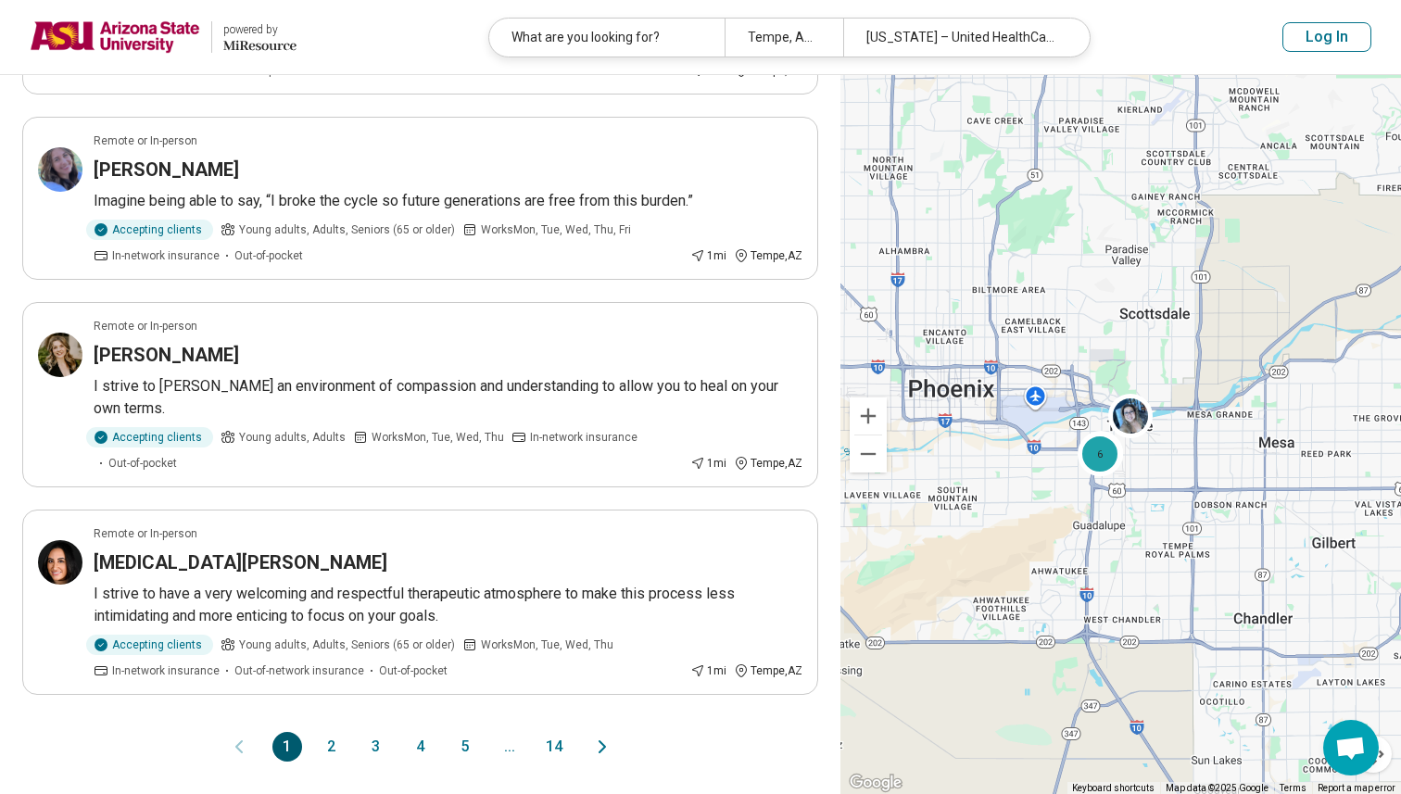
scroll to position [1587, 0]
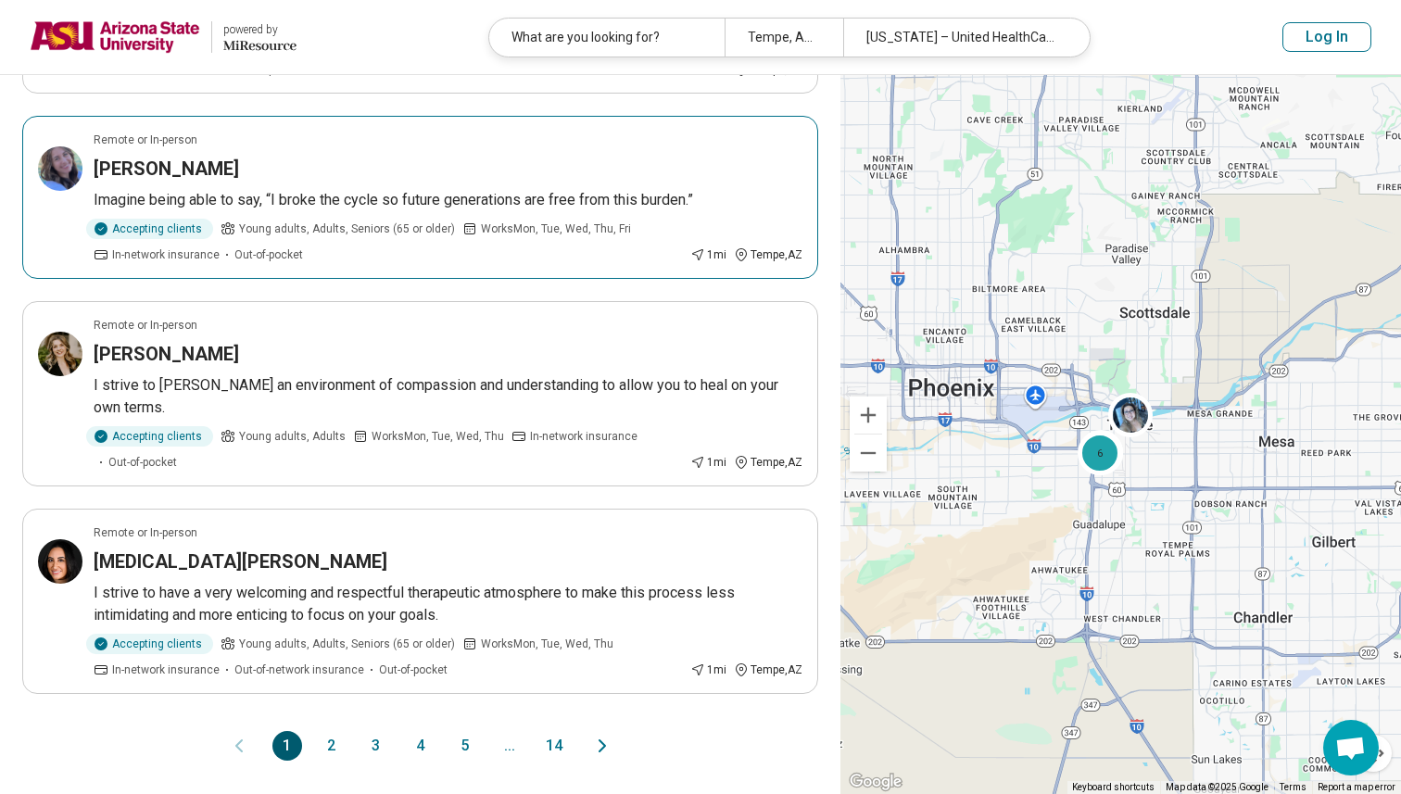
click at [528, 245] on div "Accepting clients Young adults, Adults, Seniors (65 or older) Works Mon, Tue, W…" at bounding box center [388, 241] width 589 height 44
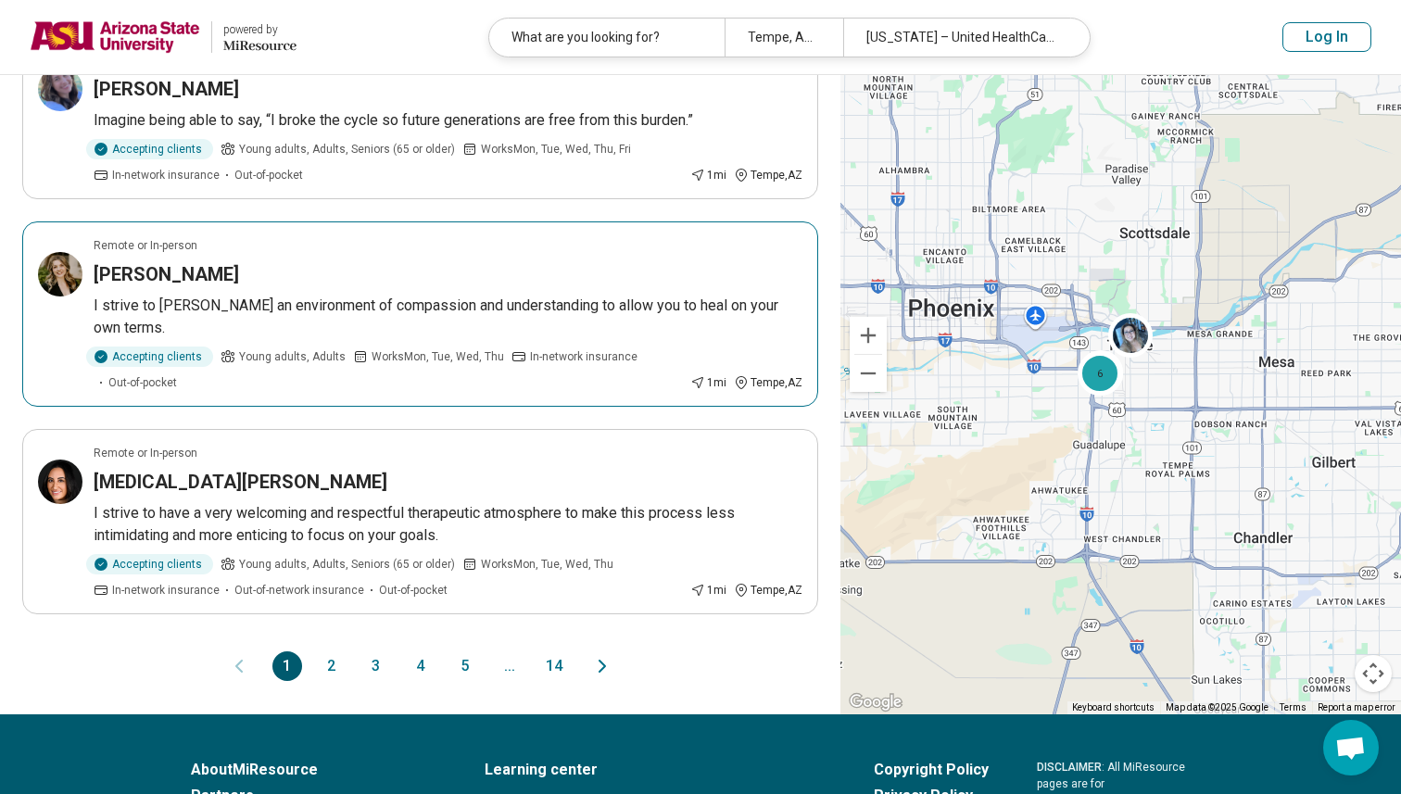
scroll to position [1676, 0]
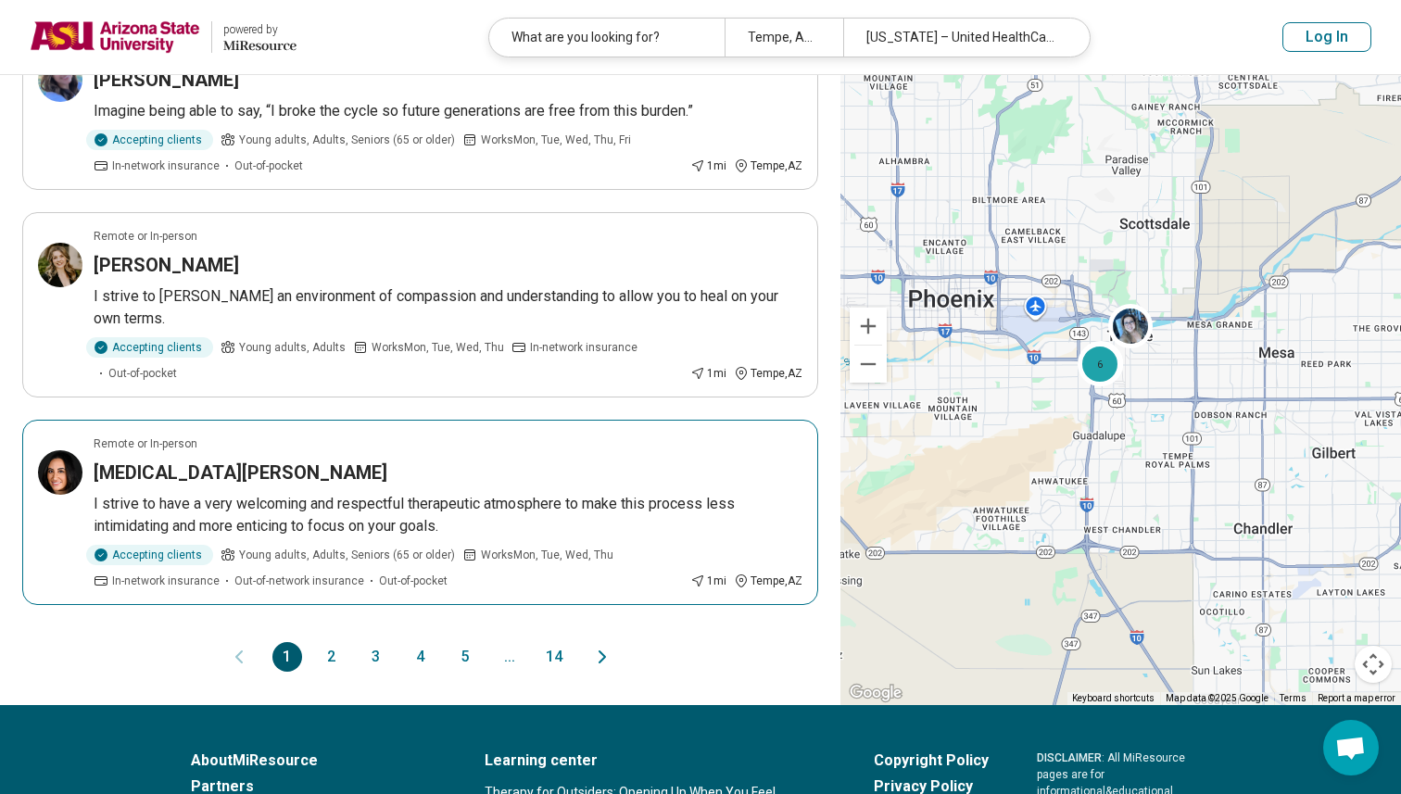
click at [392, 460] on div "Yasmin Kazemi" at bounding box center [448, 473] width 709 height 26
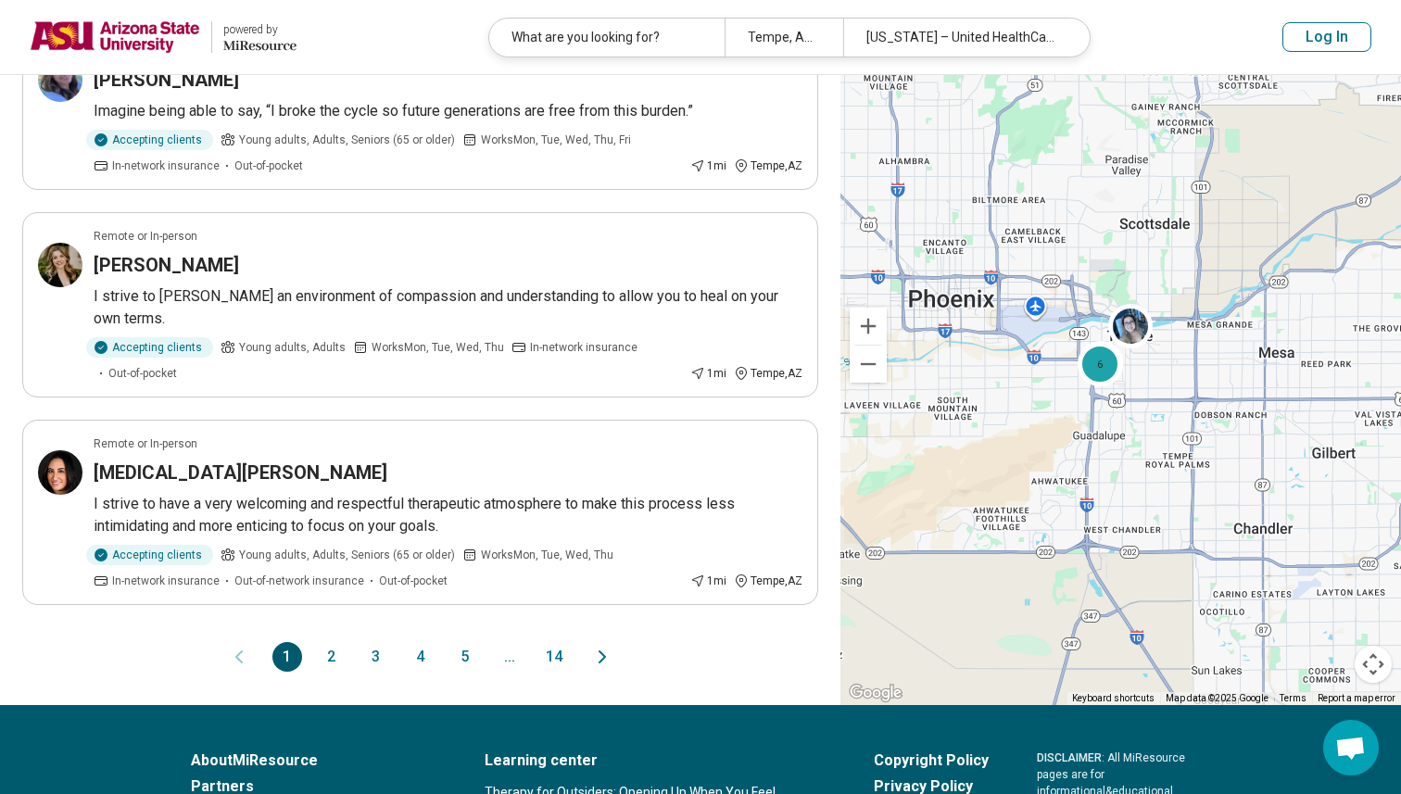
click at [320, 642] on button "2" at bounding box center [332, 657] width 30 height 30
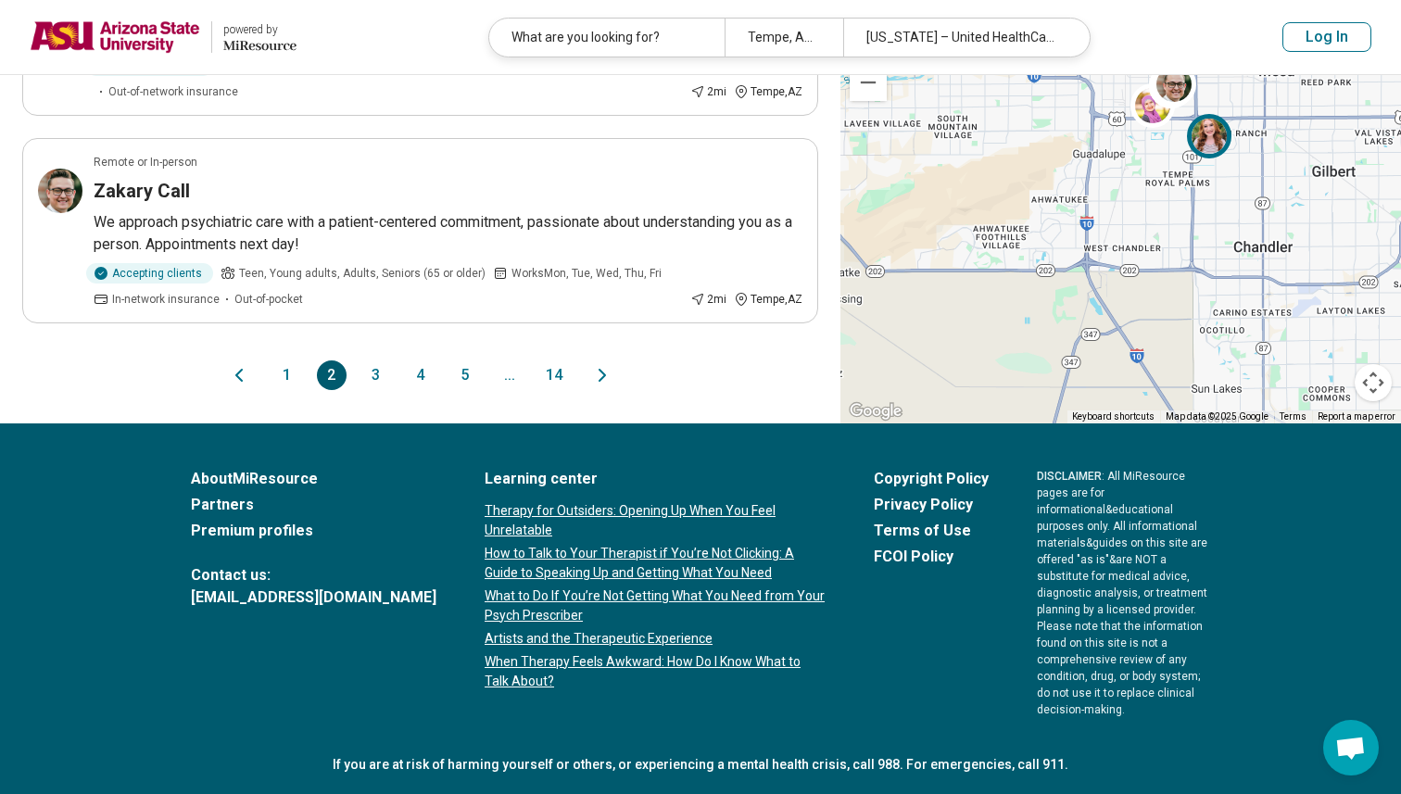
scroll to position [1900, 0]
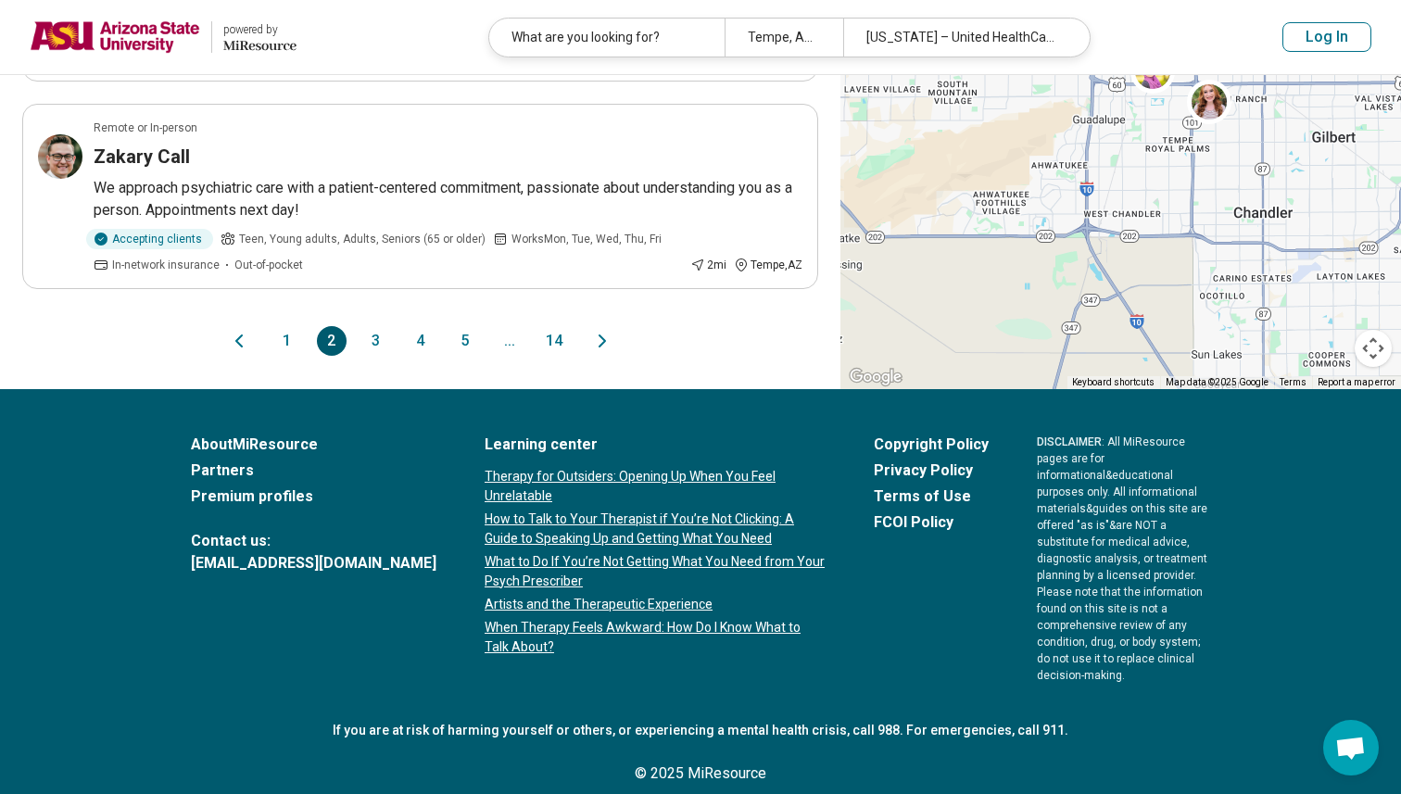
click at [374, 339] on button "3" at bounding box center [376, 341] width 30 height 30
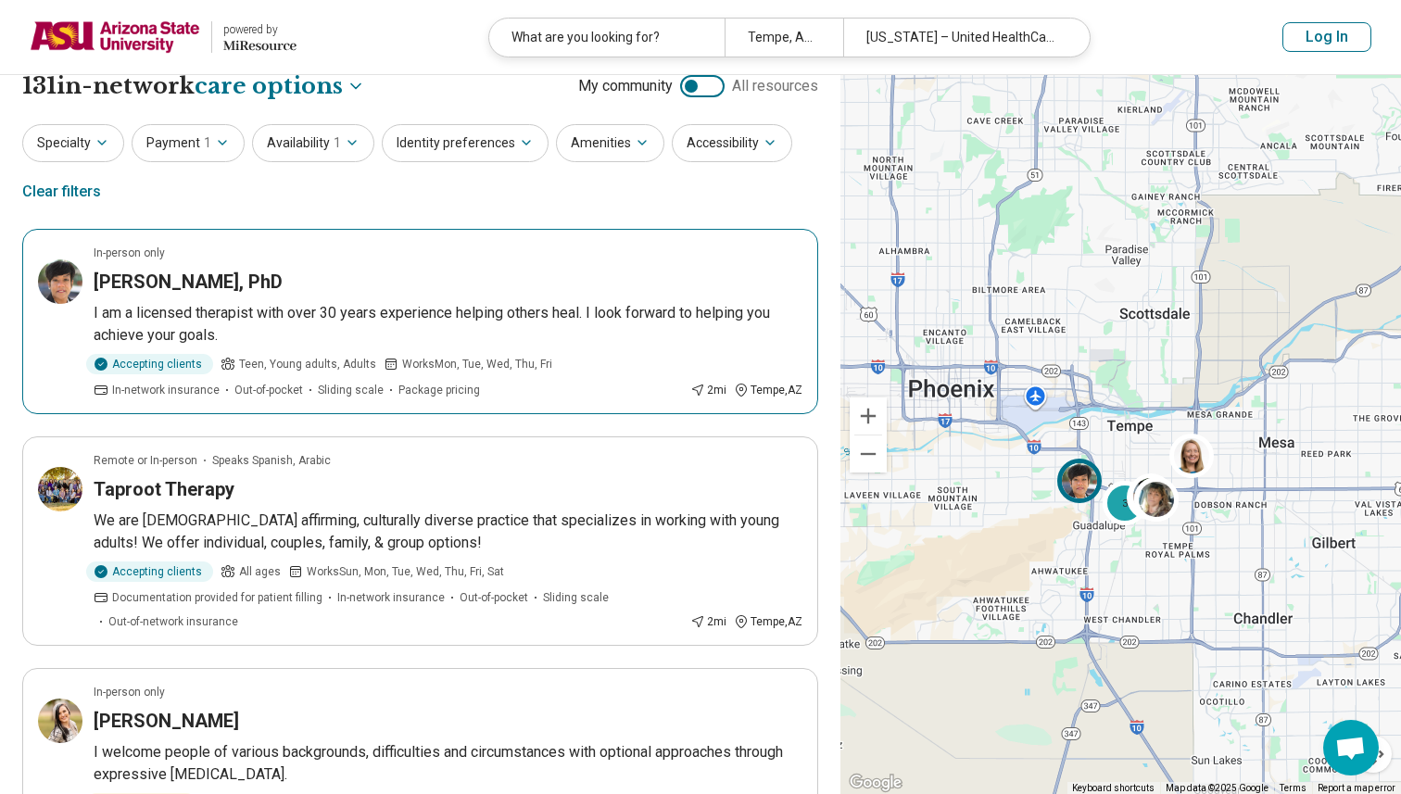
scroll to position [23, 0]
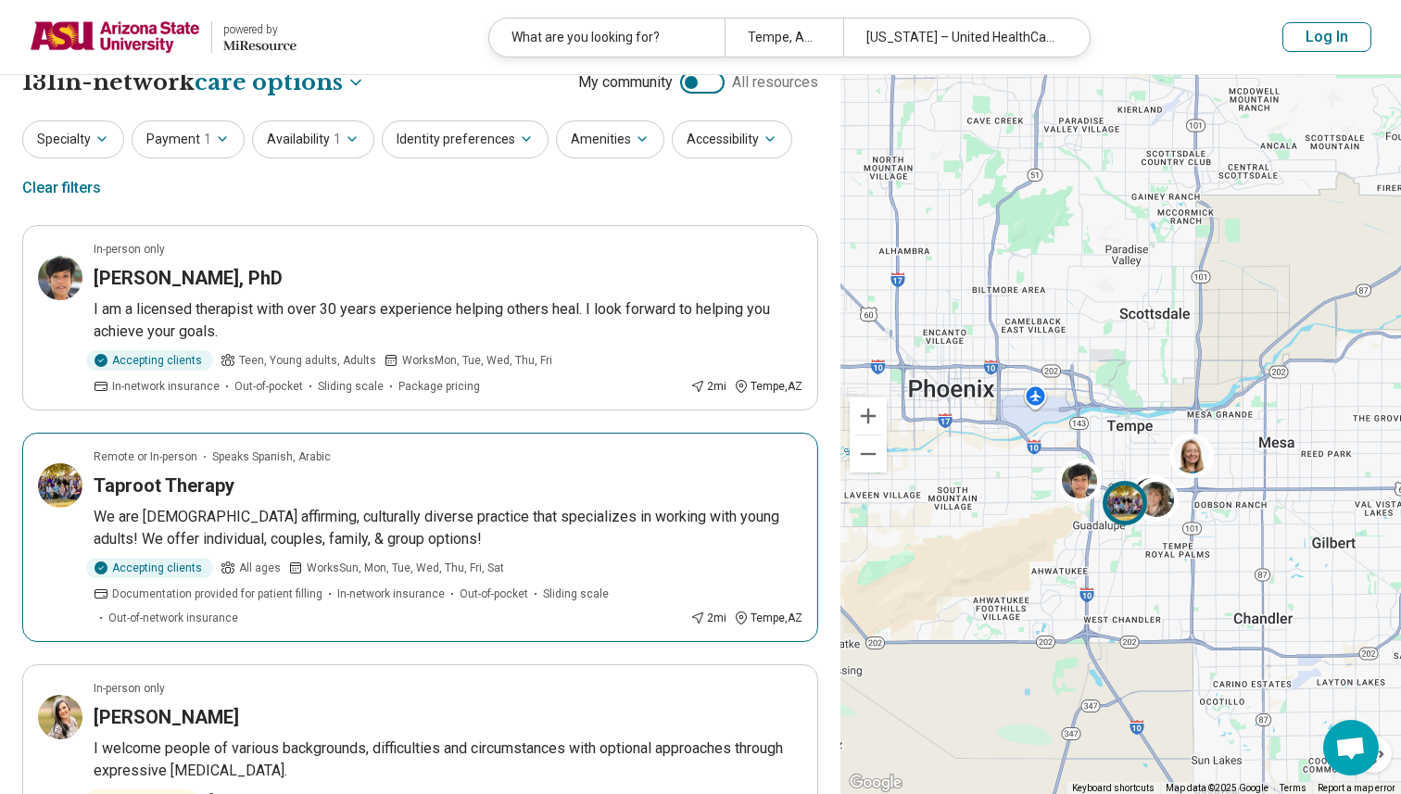
click at [451, 502] on article "Remote or In-person Speaks Spanish, Arabic Taproot Therapy We are LGBTQ+ affirm…" at bounding box center [420, 537] width 796 height 209
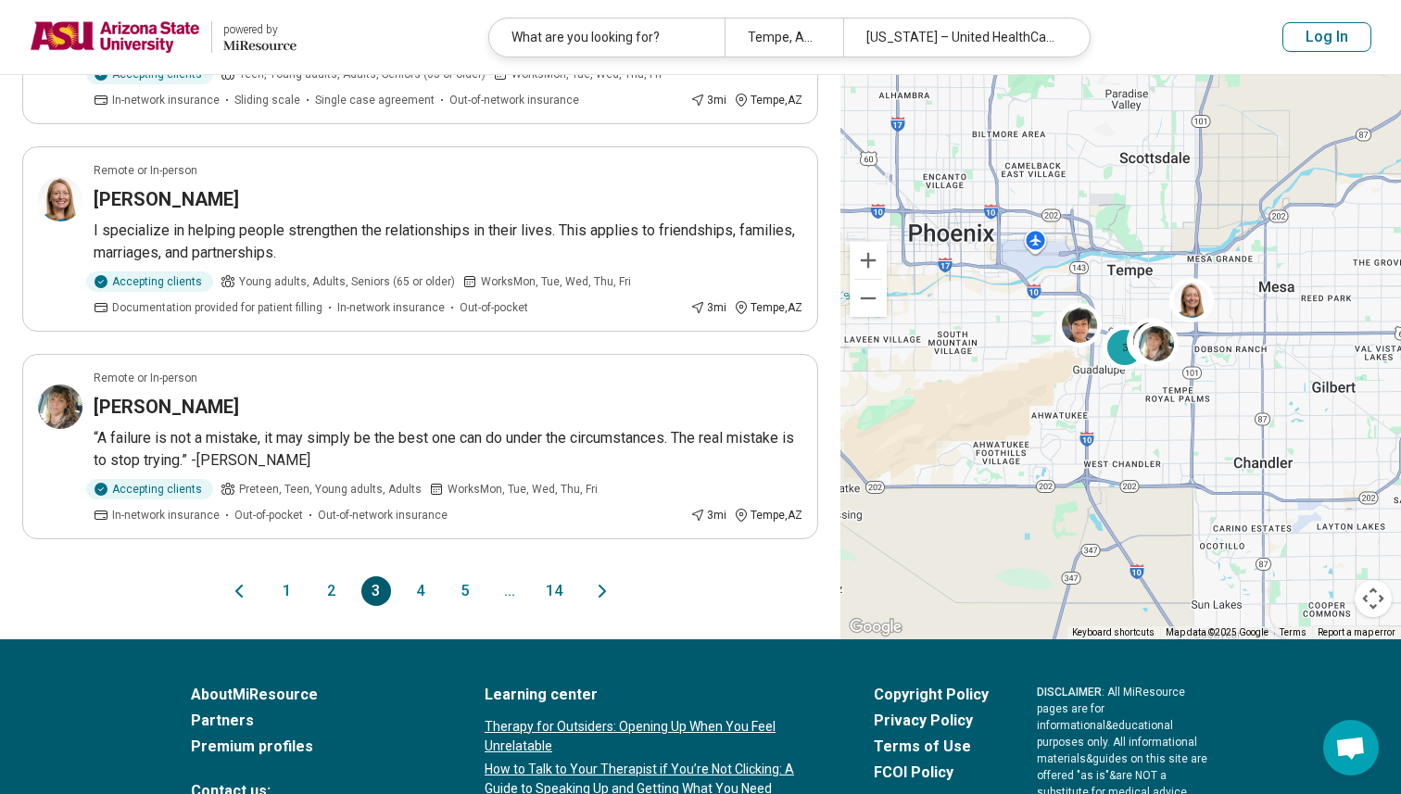
scroll to position [1763, 0]
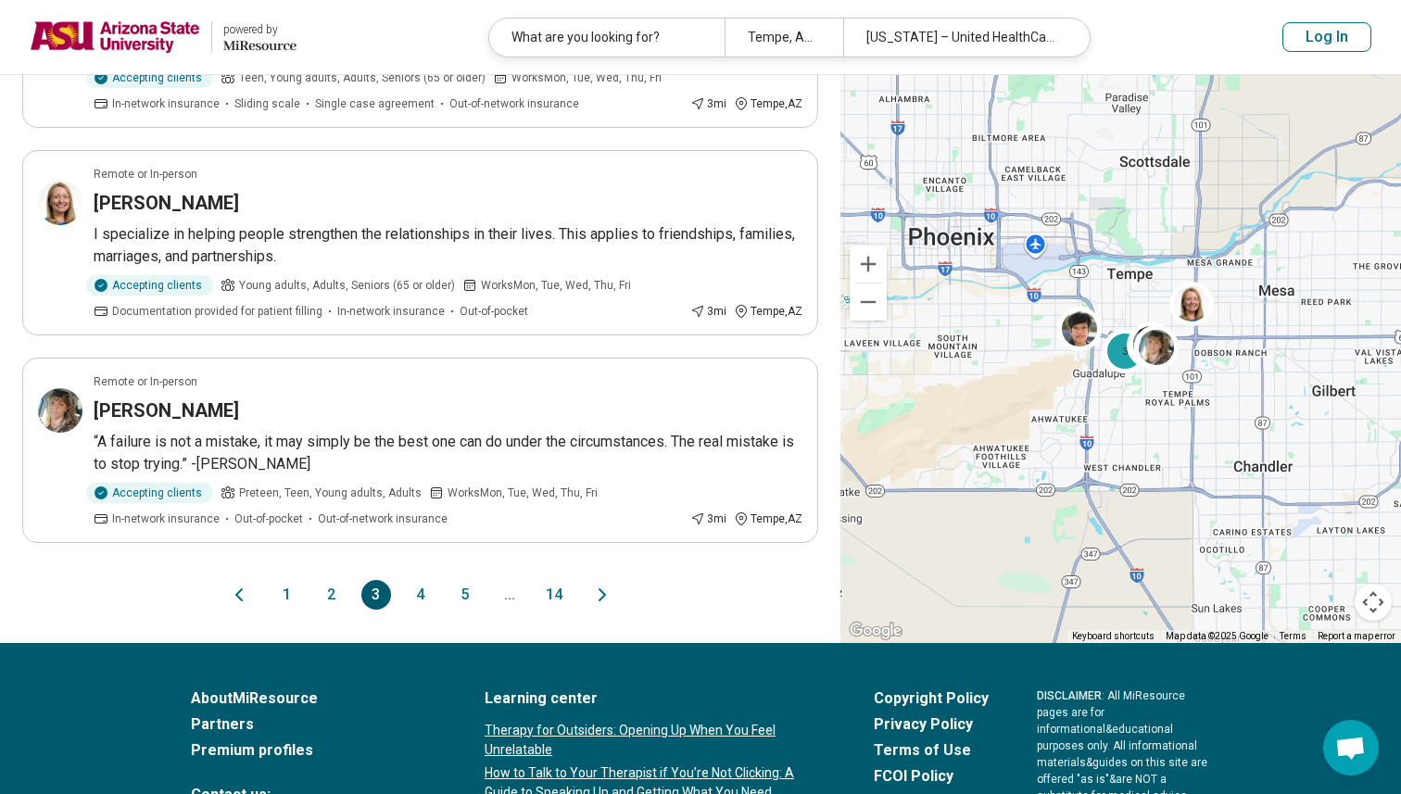
click at [427, 580] on button "4" at bounding box center [421, 595] width 30 height 30
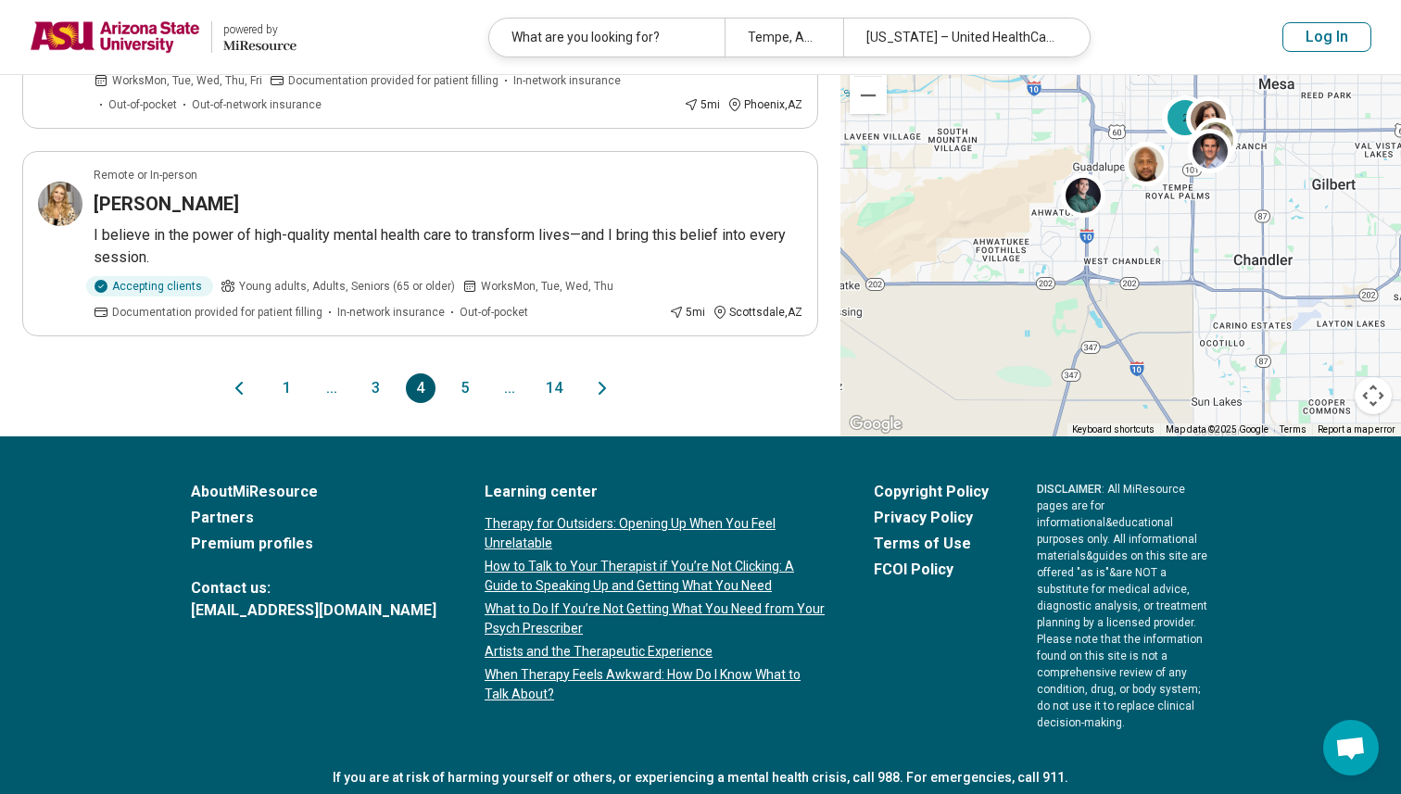
scroll to position [1994, 0]
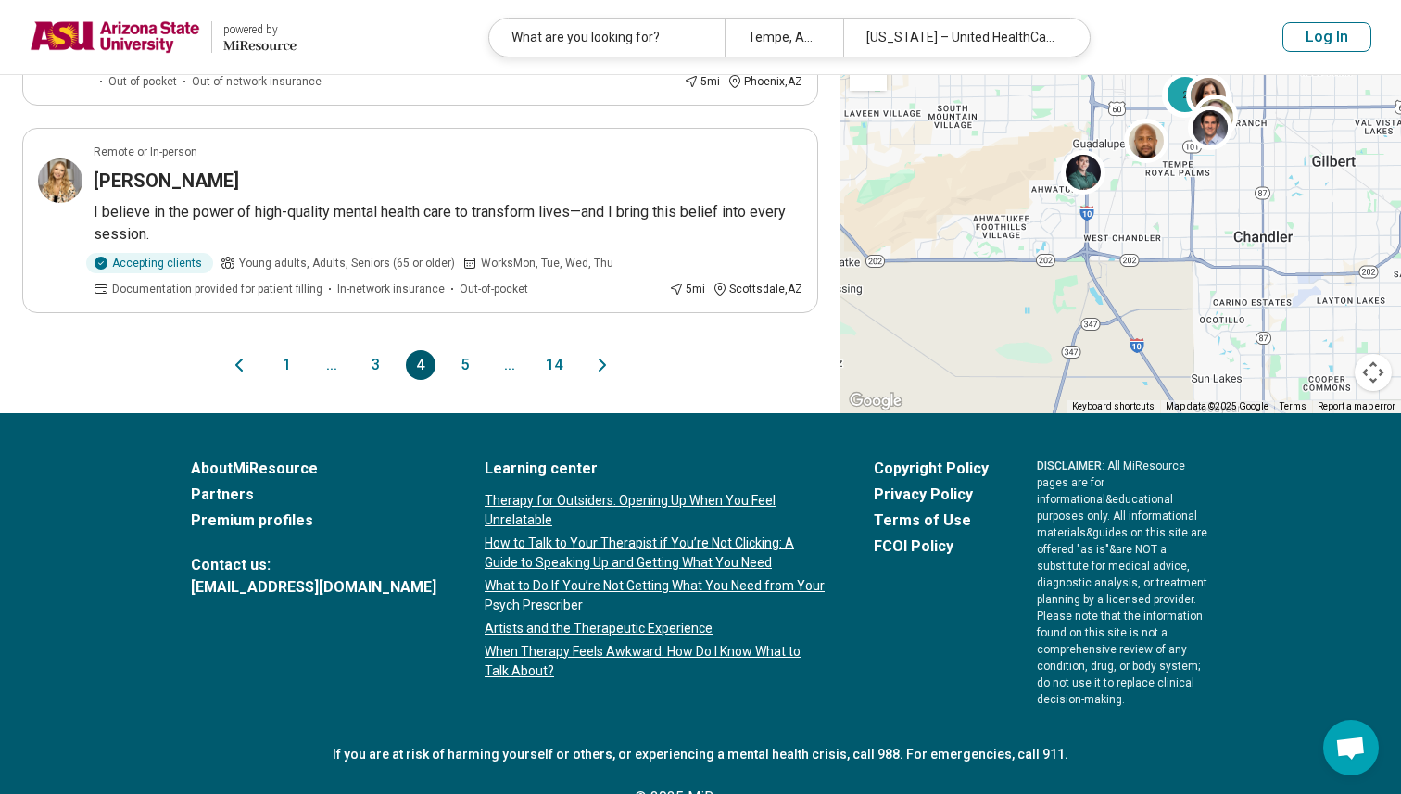
click at [460, 350] on button "5" at bounding box center [465, 365] width 30 height 30
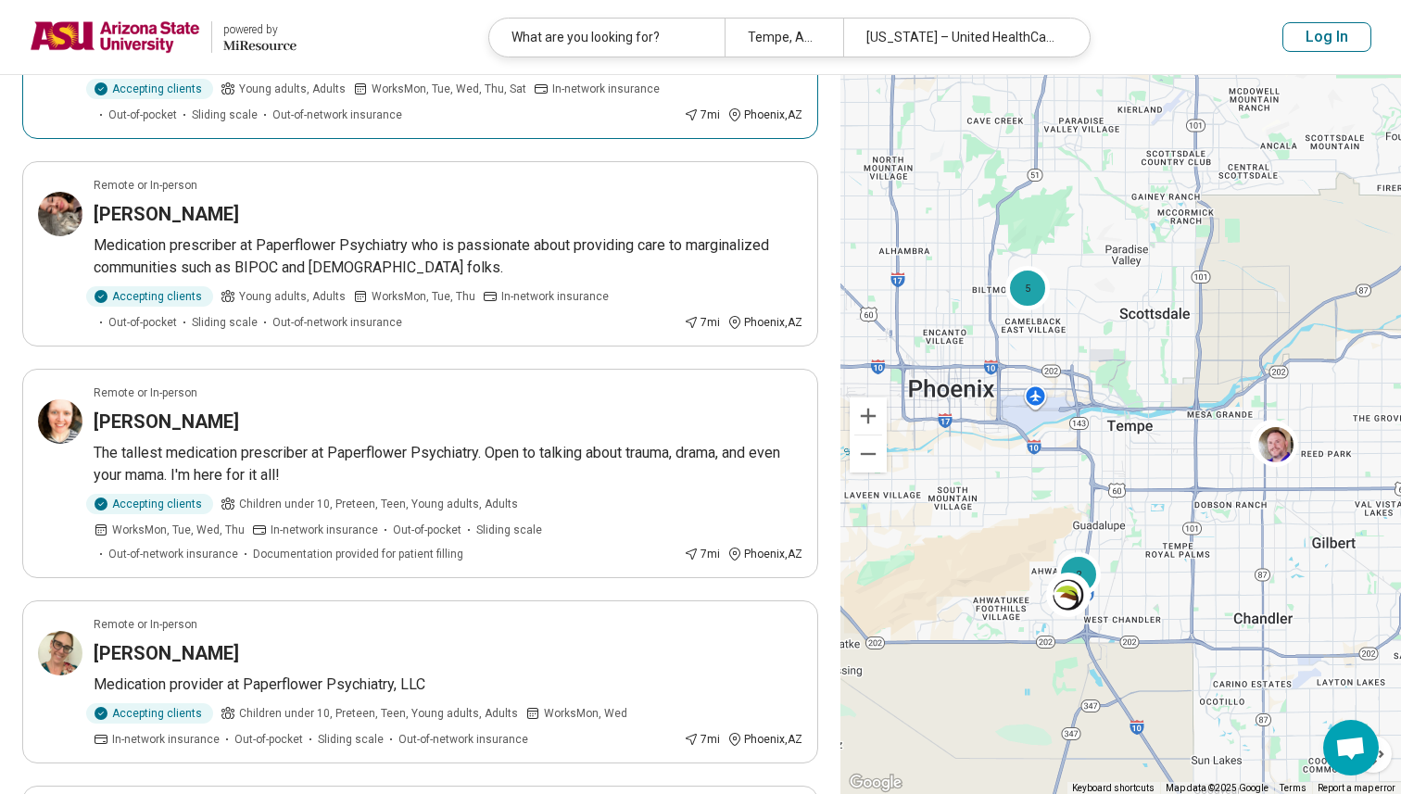
scroll to position [1288, 0]
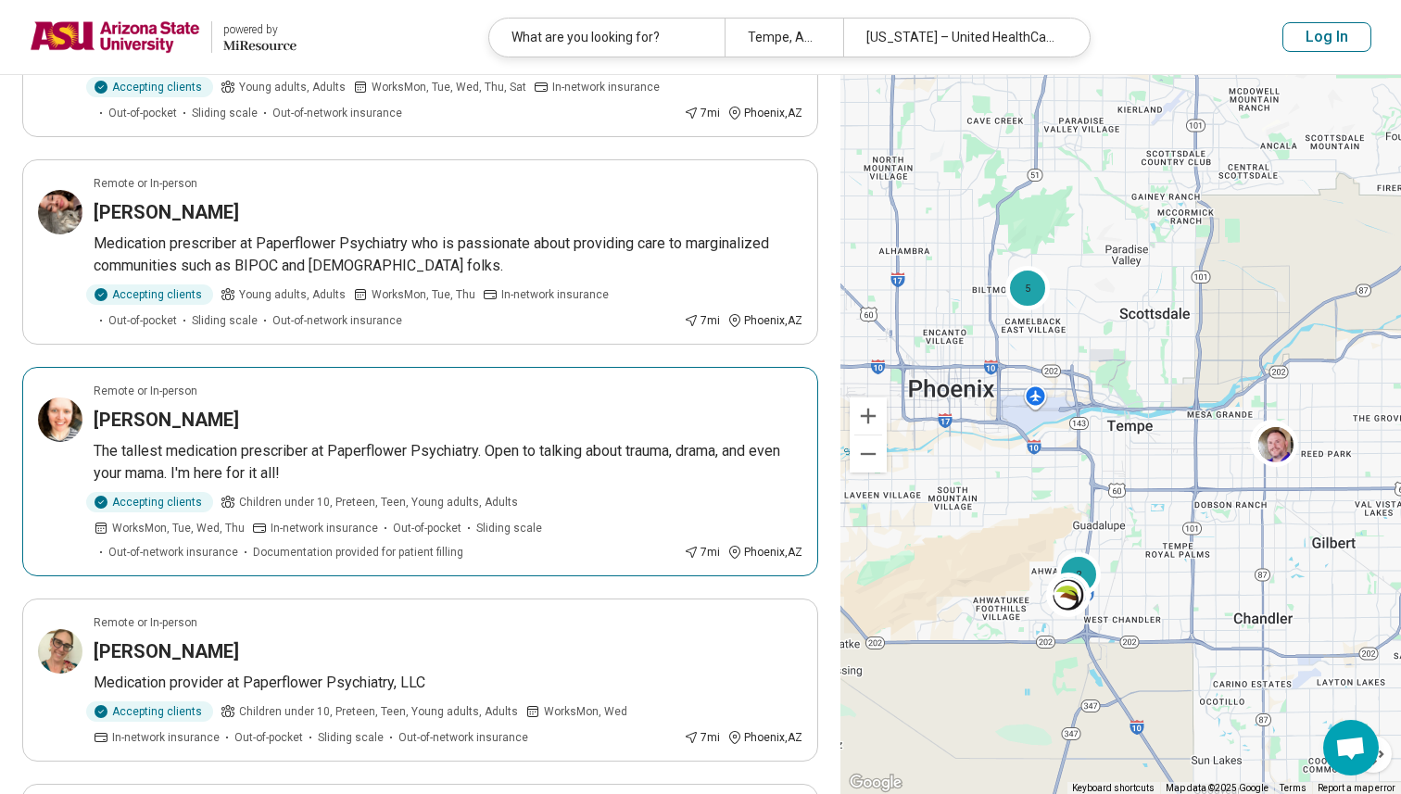
click at [235, 402] on article "Remote or In-person Allison Stuart The tallest medication prescriber at Paperfl…" at bounding box center [420, 471] width 796 height 209
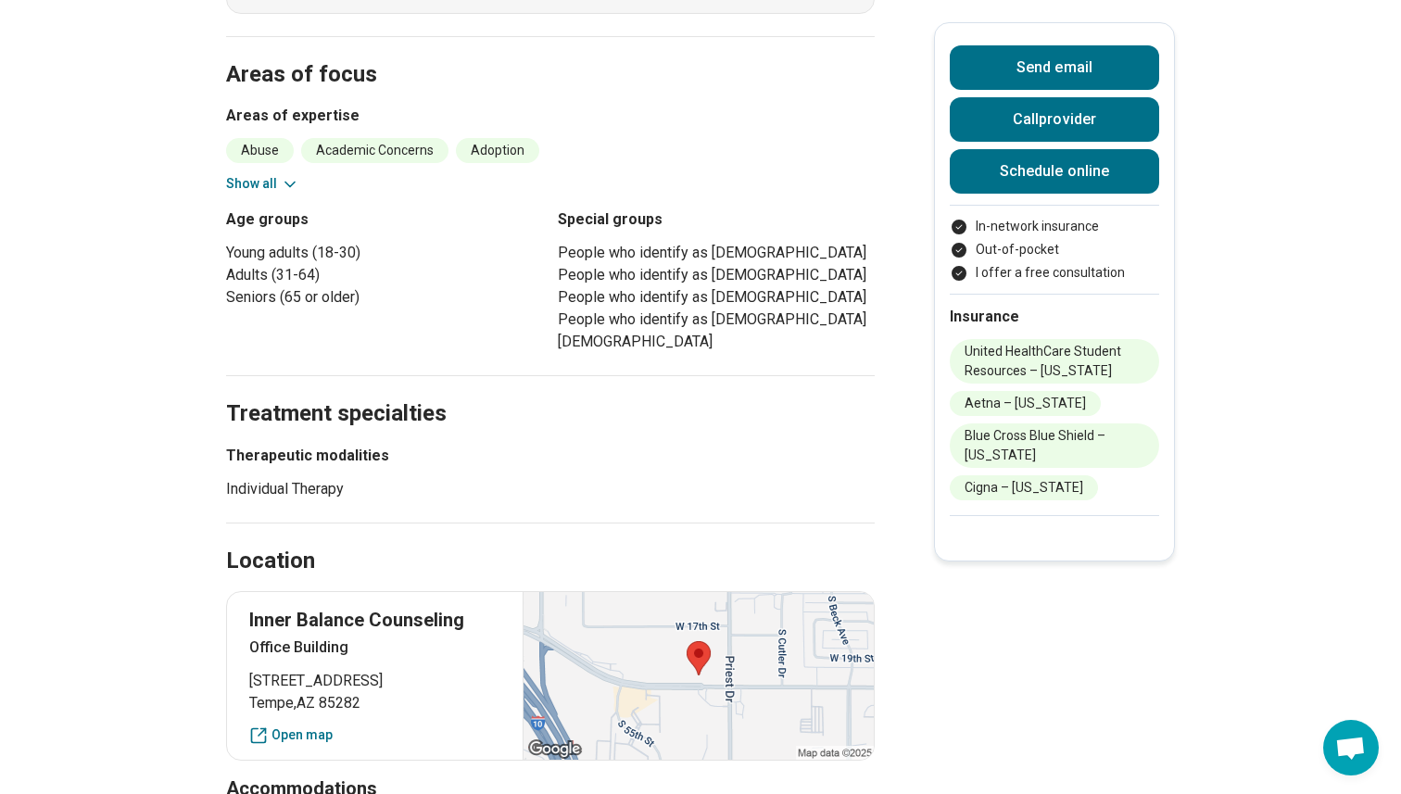
scroll to position [690, 0]
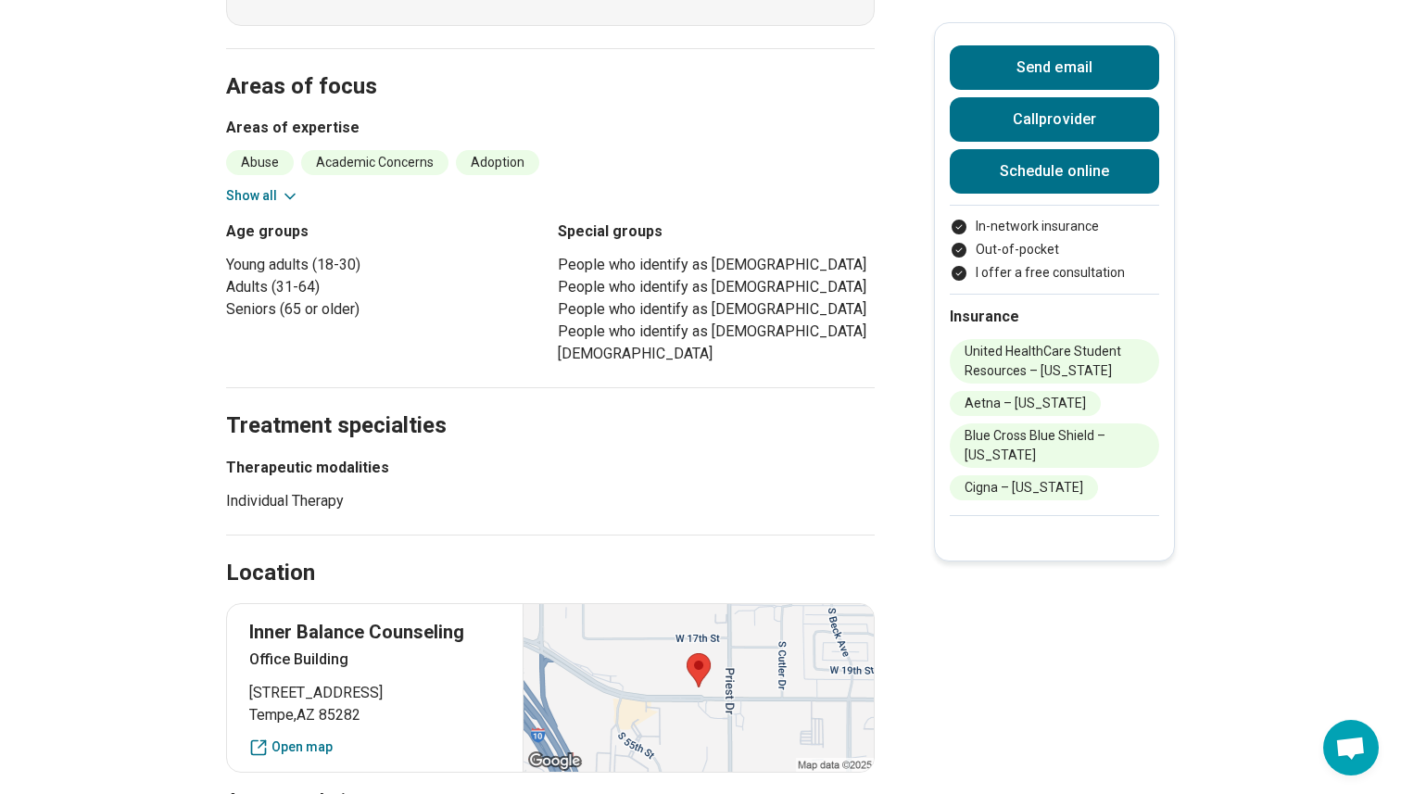
click at [265, 192] on button "Show all" at bounding box center [262, 195] width 73 height 19
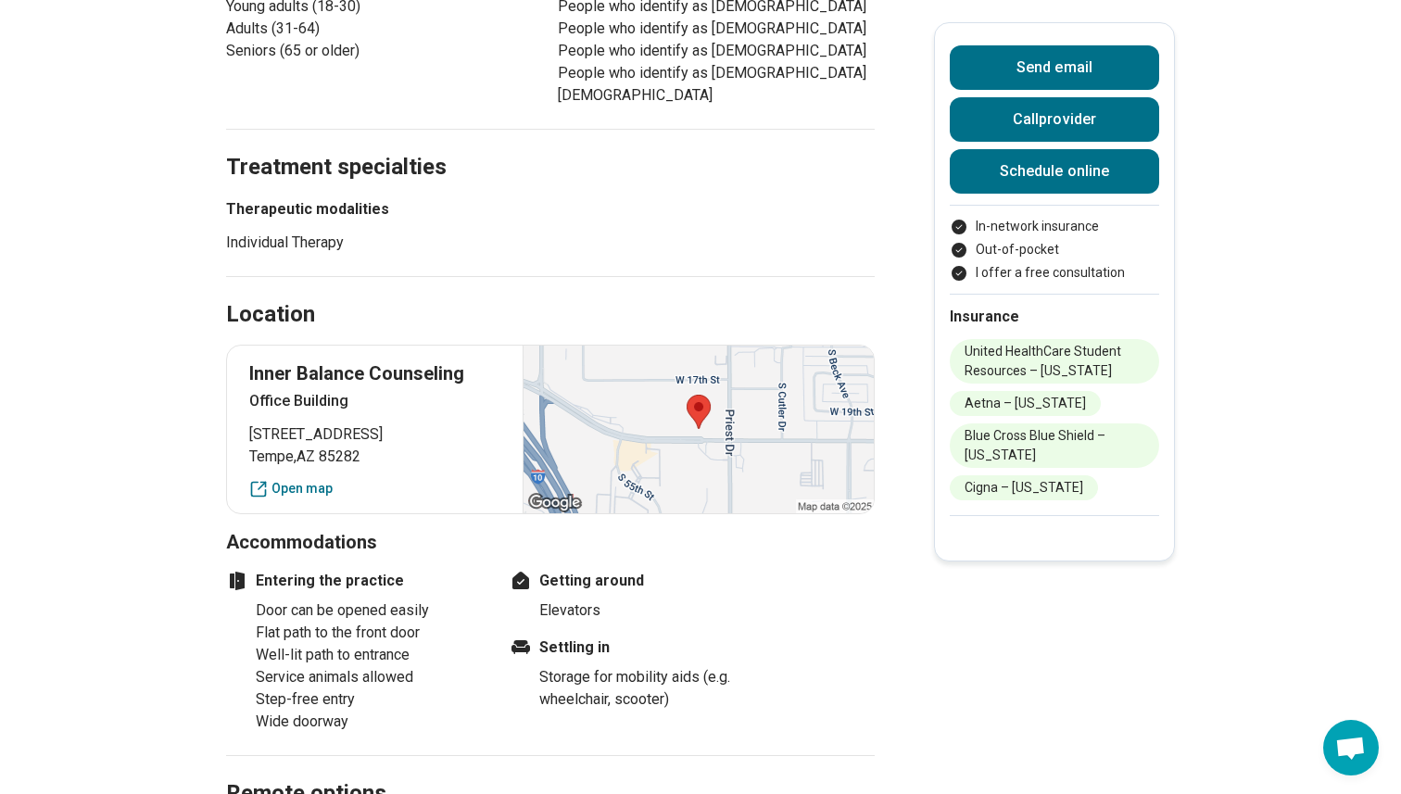
scroll to position [1596, 0]
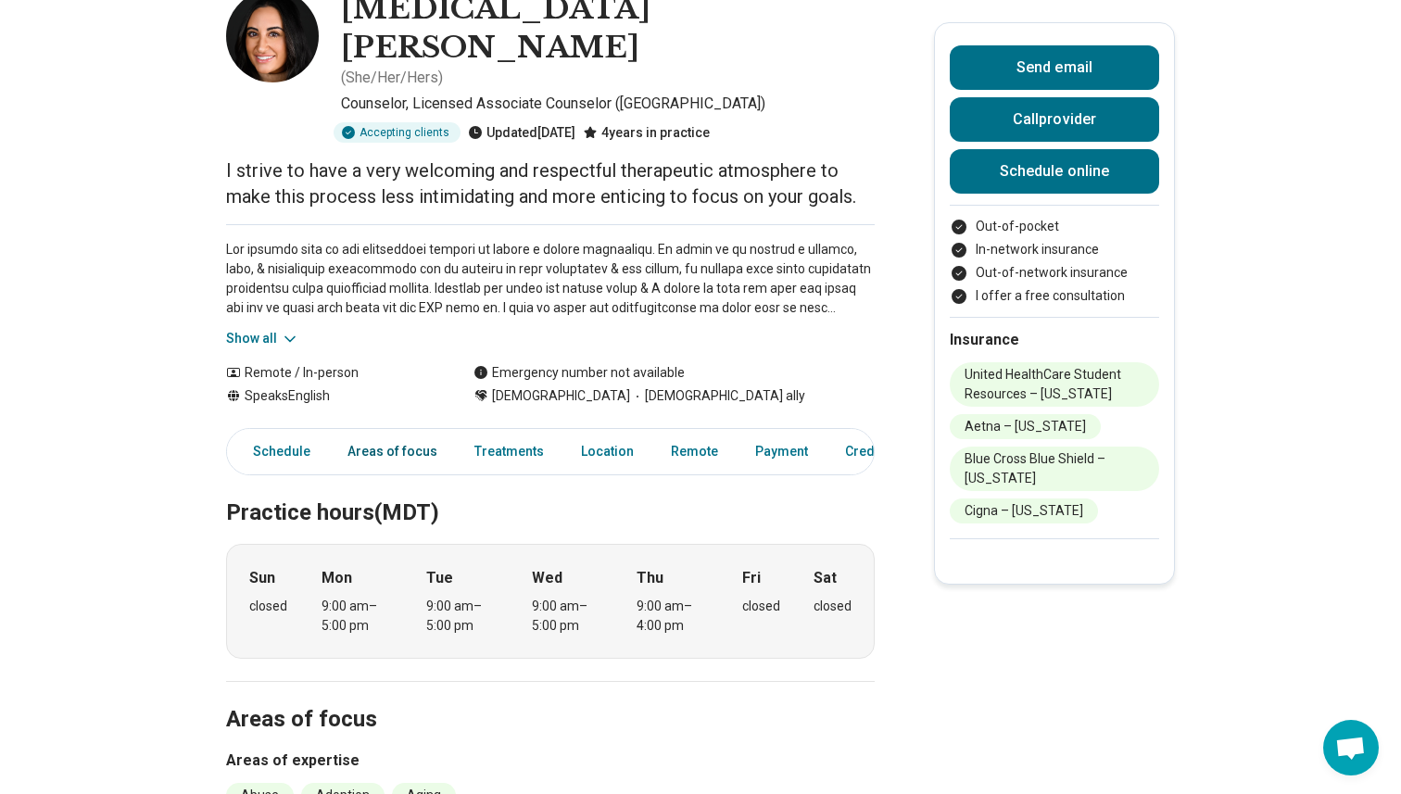
scroll to position [148, 0]
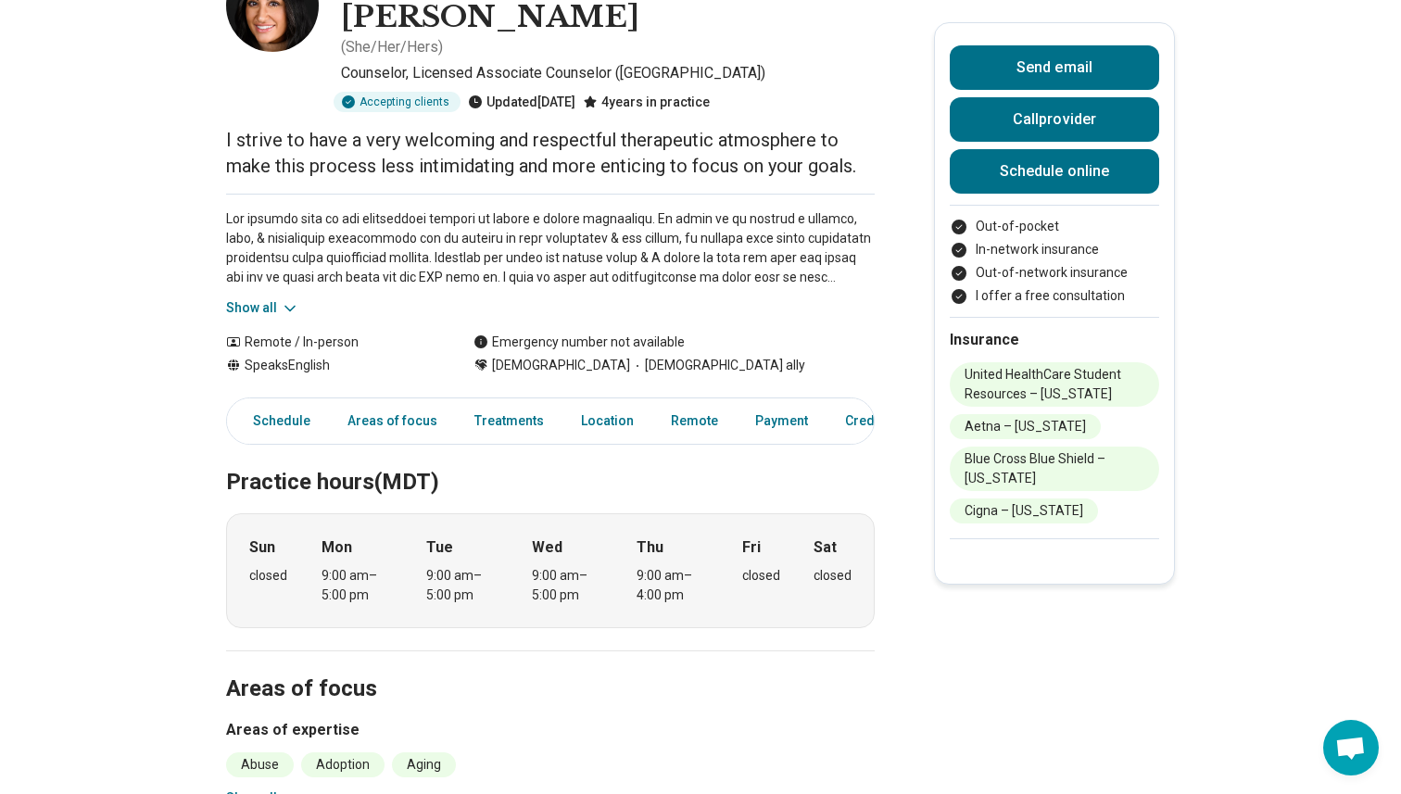
click at [282, 299] on icon at bounding box center [290, 308] width 19 height 19
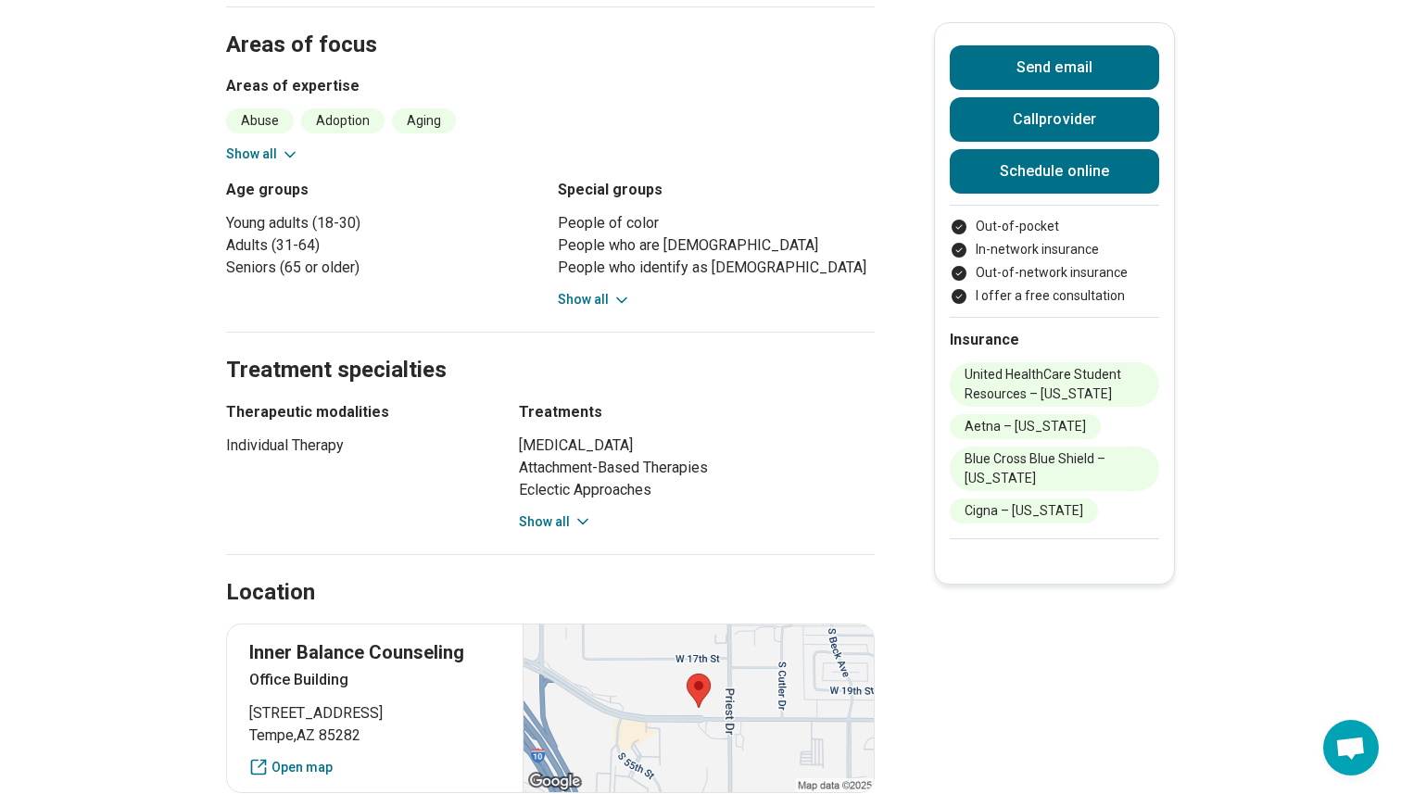
scroll to position [949, 0]
click at [613, 290] on icon at bounding box center [622, 299] width 19 height 19
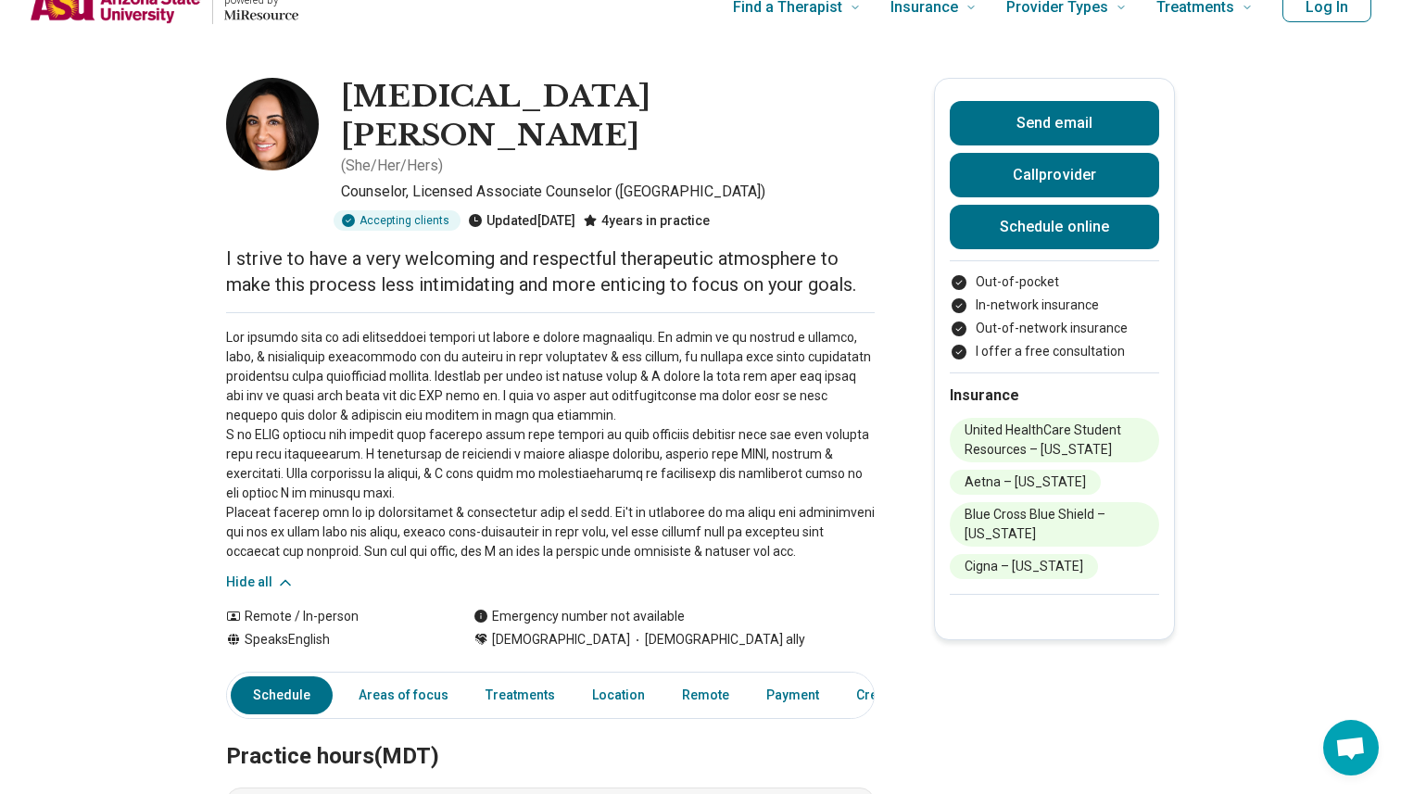
scroll to position [0, 0]
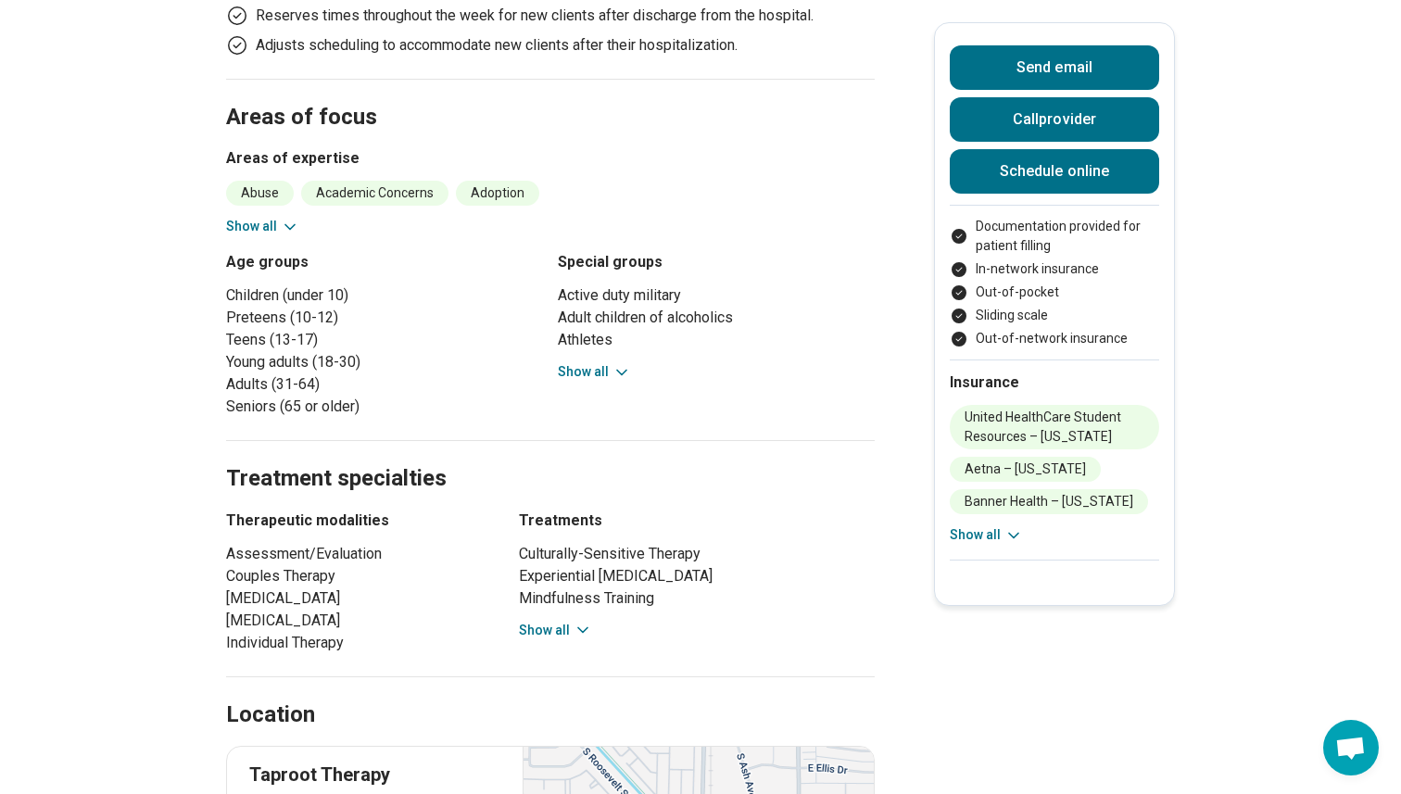
scroll to position [1254, 0]
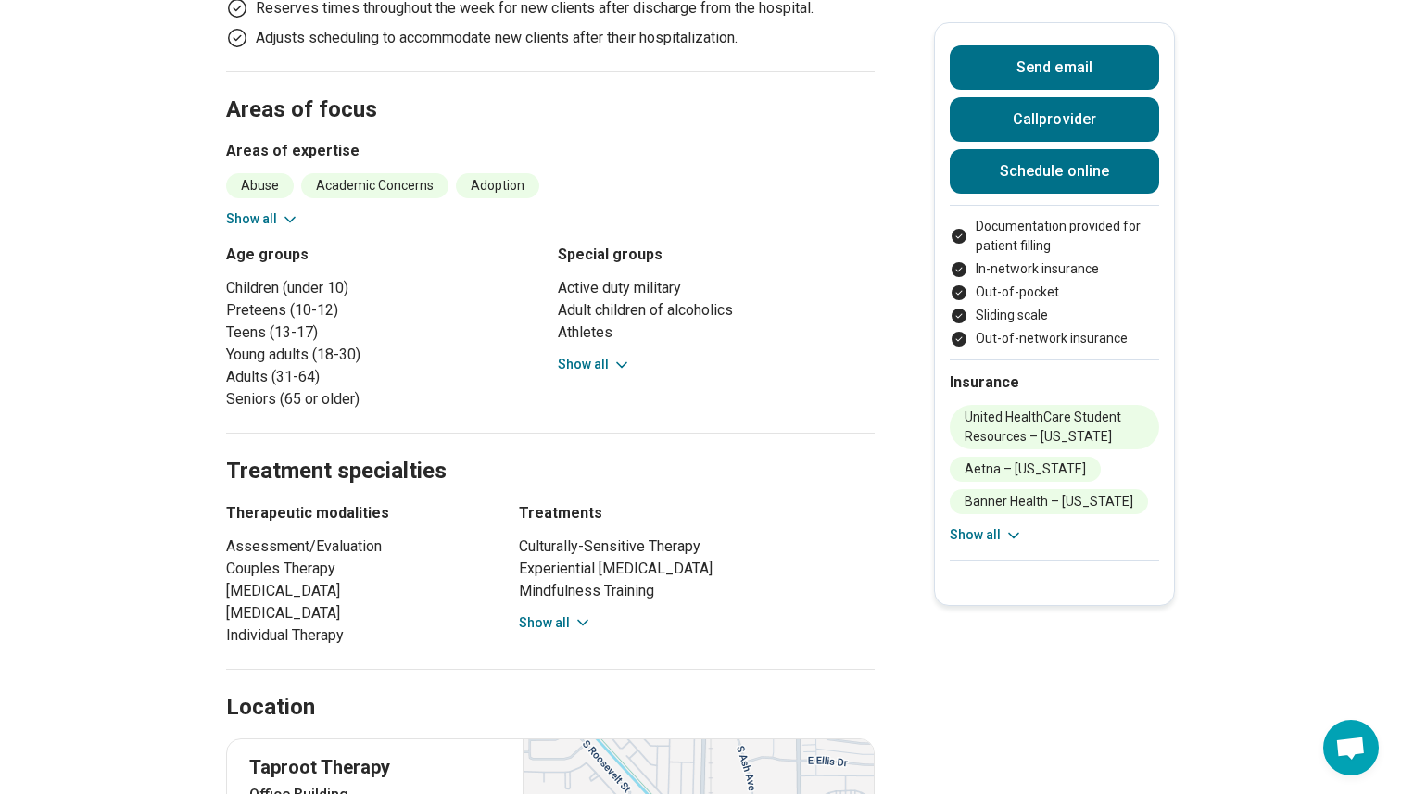
click at [588, 613] on icon at bounding box center [583, 622] width 19 height 19
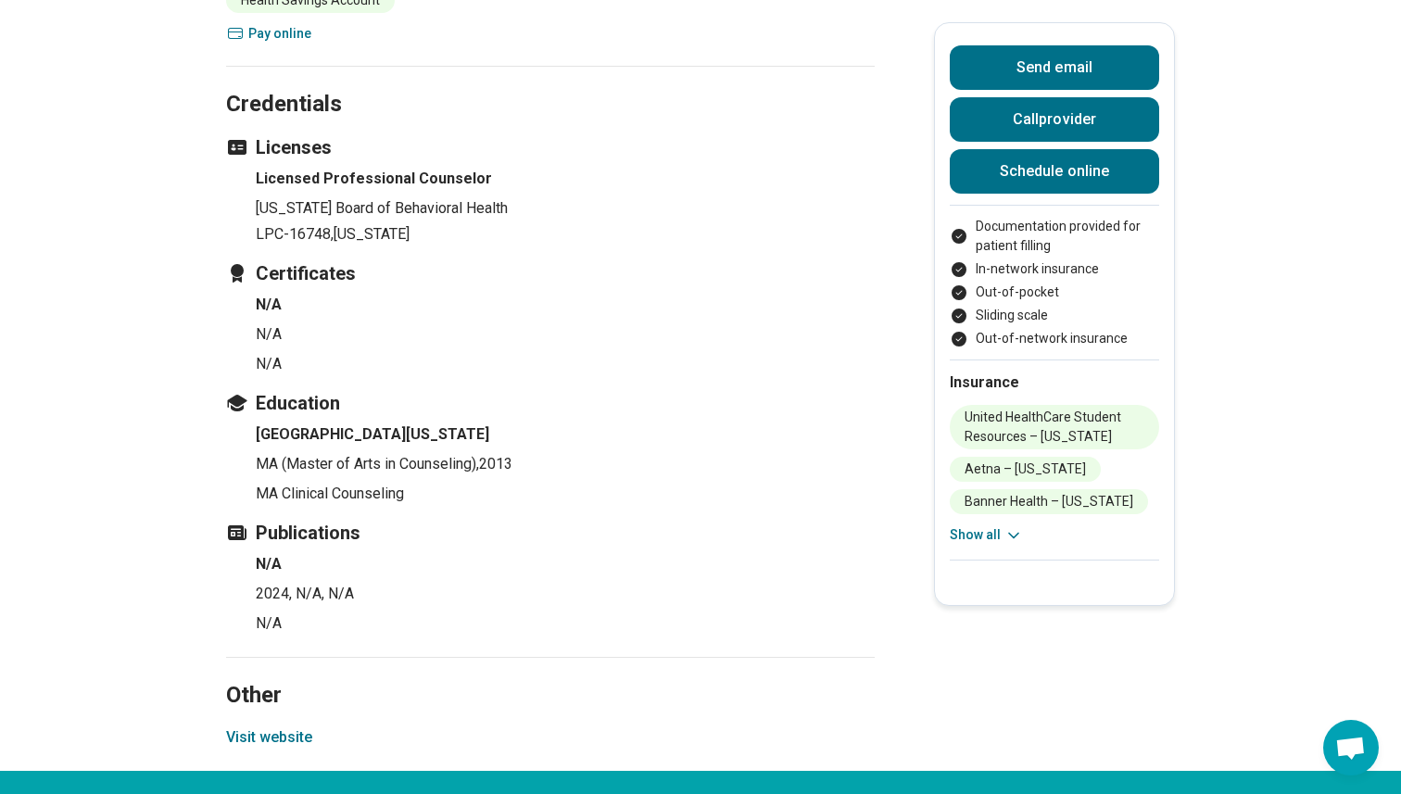
scroll to position [4117, 0]
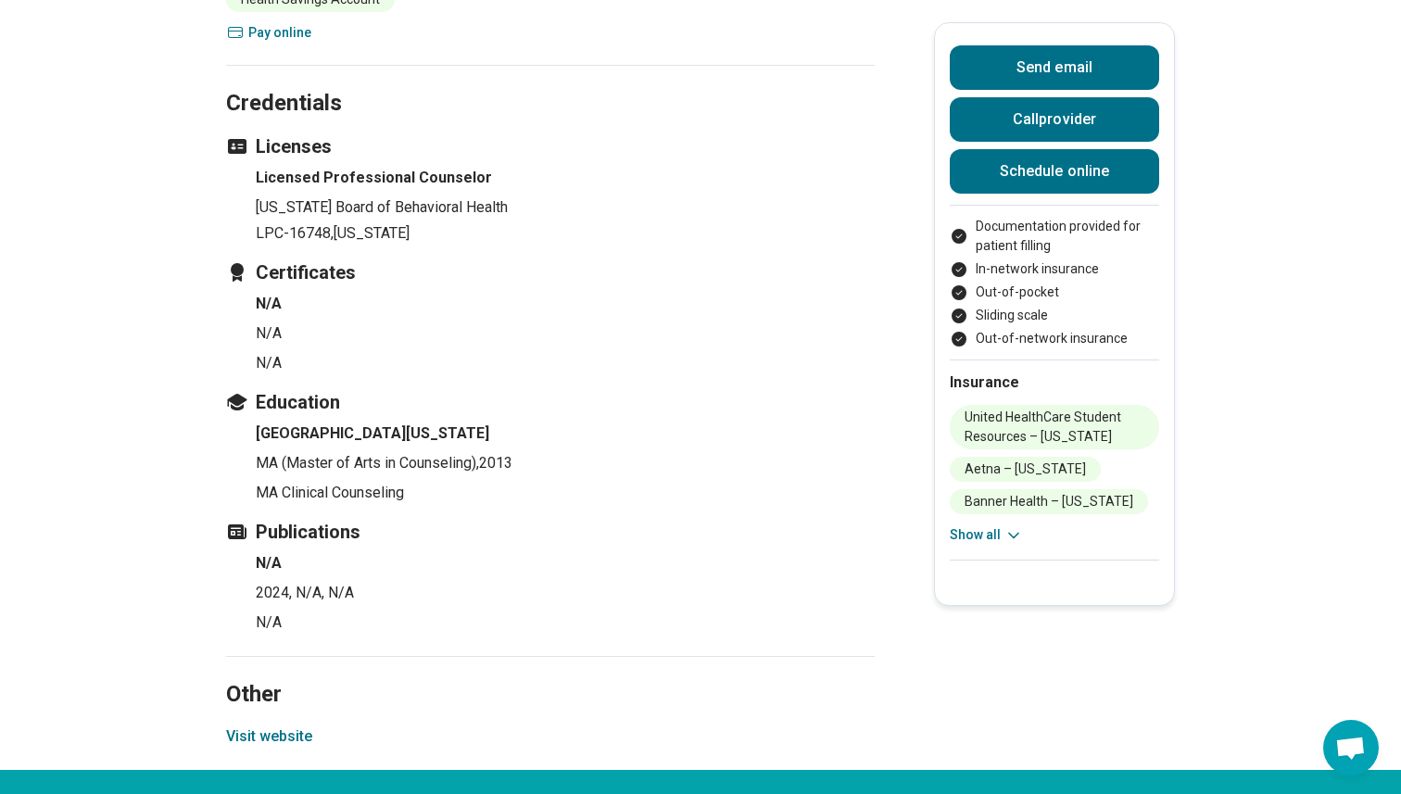
click at [284, 726] on button "Visit website" at bounding box center [269, 737] width 86 height 22
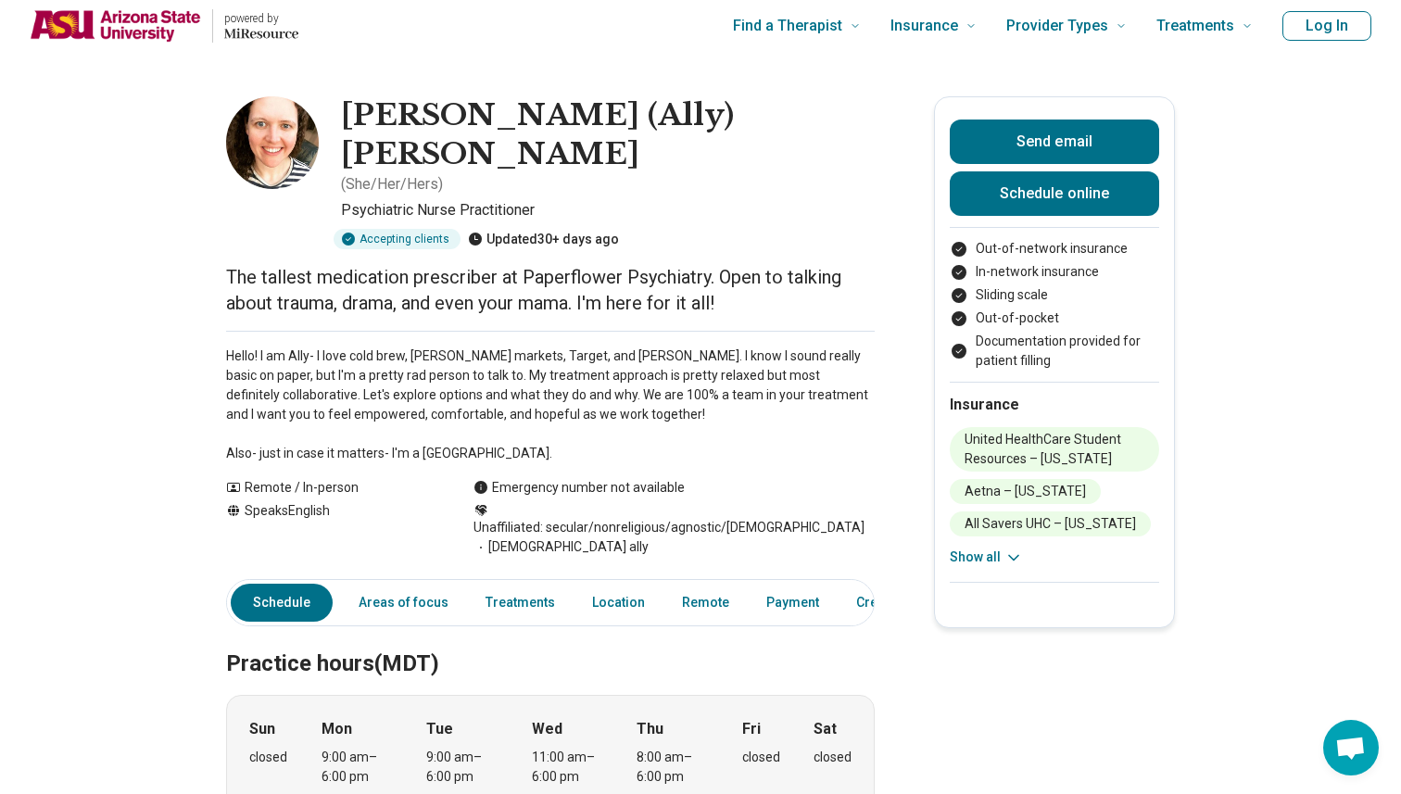
scroll to position [10, 0]
